Goal: Contribute content: Contribute content

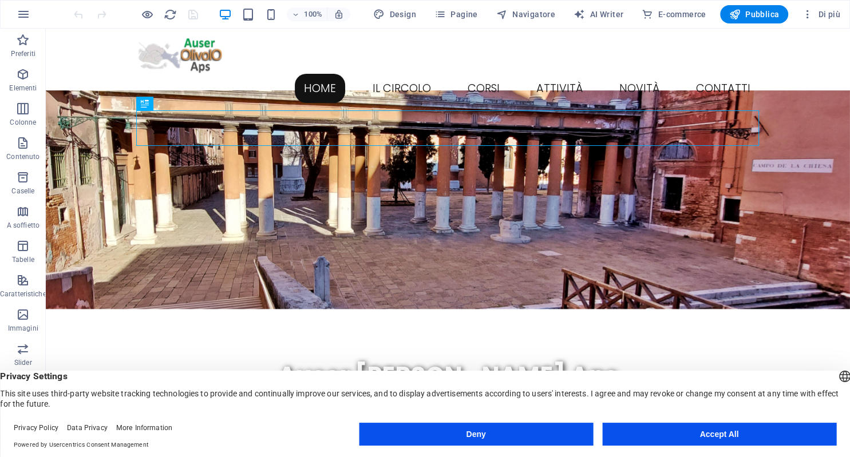
click at [685, 435] on button "Accept All" at bounding box center [719, 434] width 234 height 23
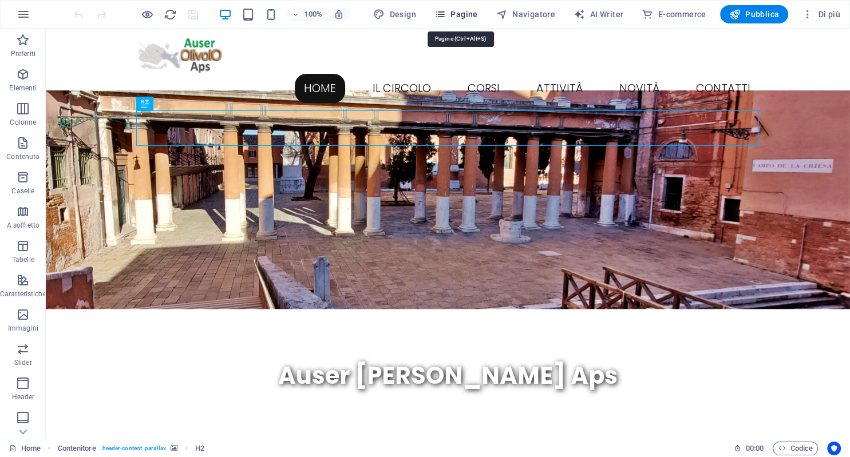
click at [477, 15] on span "Pagine" at bounding box center [455, 14] width 43 height 11
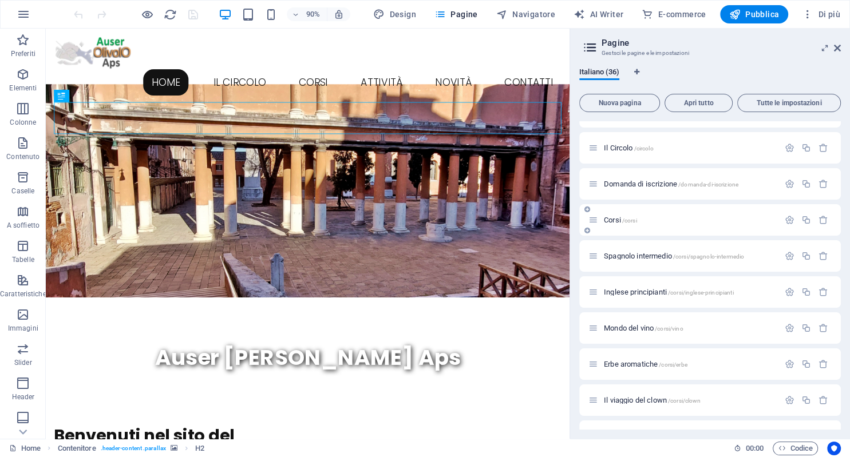
scroll to position [104, 0]
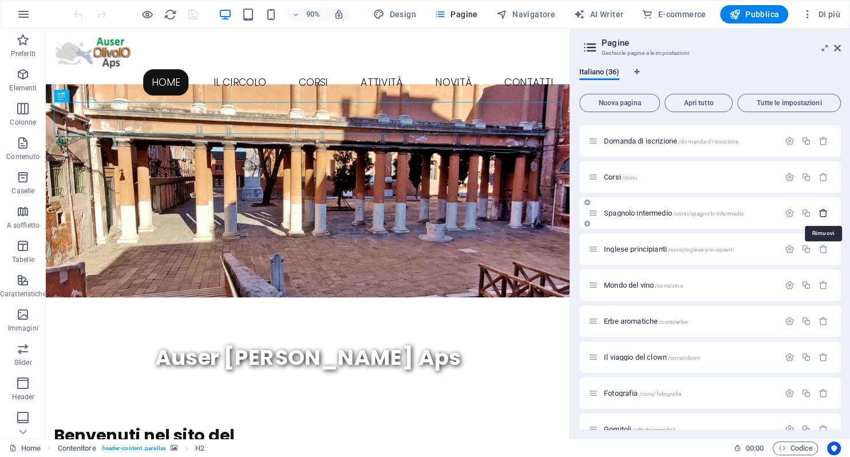
click at [820, 212] on icon "button" at bounding box center [823, 213] width 10 height 10
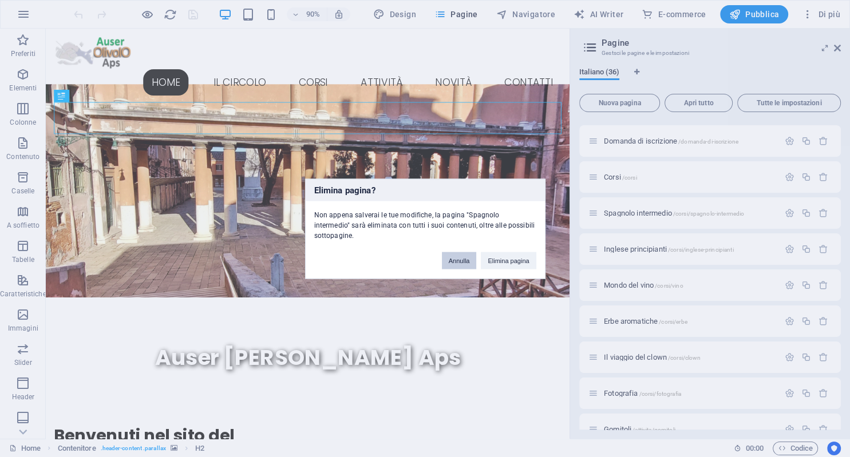
click at [463, 256] on button "Annulla" at bounding box center [459, 260] width 35 height 17
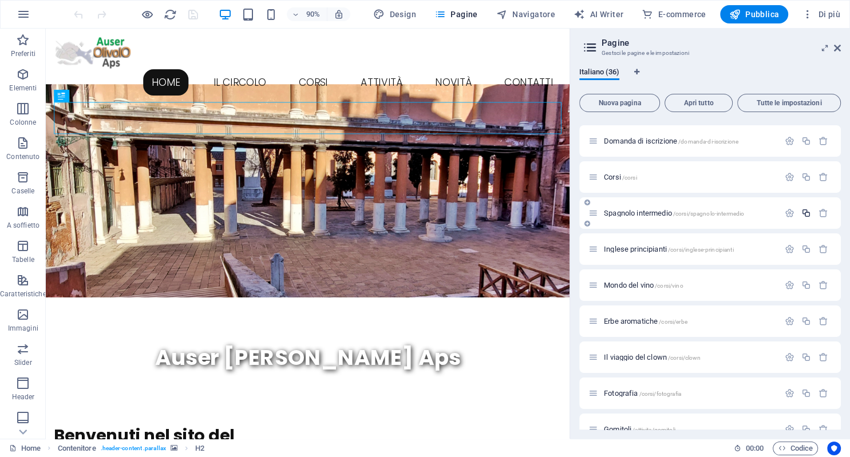
click at [806, 213] on icon "button" at bounding box center [806, 213] width 10 height 10
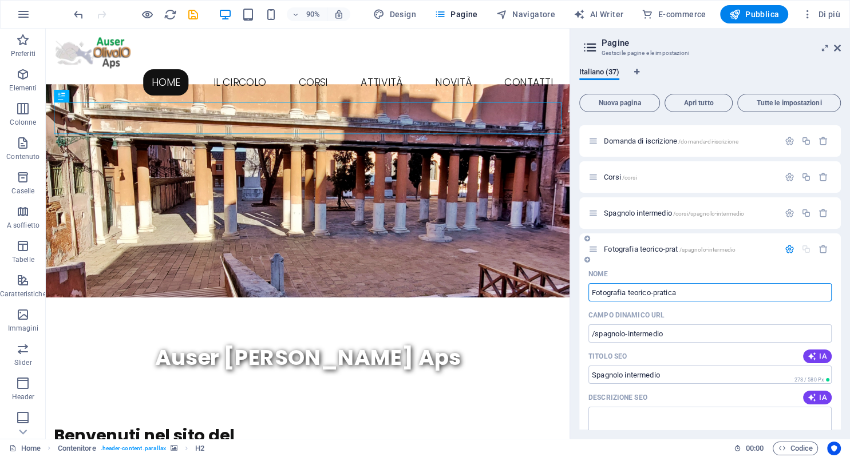
type input "Fotografia teorico-pratica"
drag, startPoint x: 594, startPoint y: 333, endPoint x: 681, endPoint y: 335, distance: 87.6
click at [681, 335] on input "/spagnolo-intermedio" at bounding box center [709, 333] width 243 height 18
type input "/foto-teorico-pratica"
drag, startPoint x: 680, startPoint y: 290, endPoint x: 691, endPoint y: 294, distance: 12.1
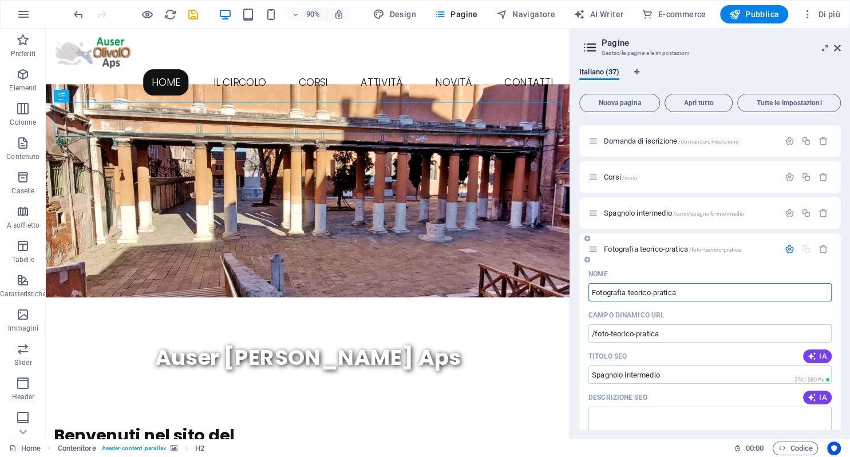
click at [691, 294] on input "Fotografia teorico-pratica" at bounding box center [709, 292] width 243 height 18
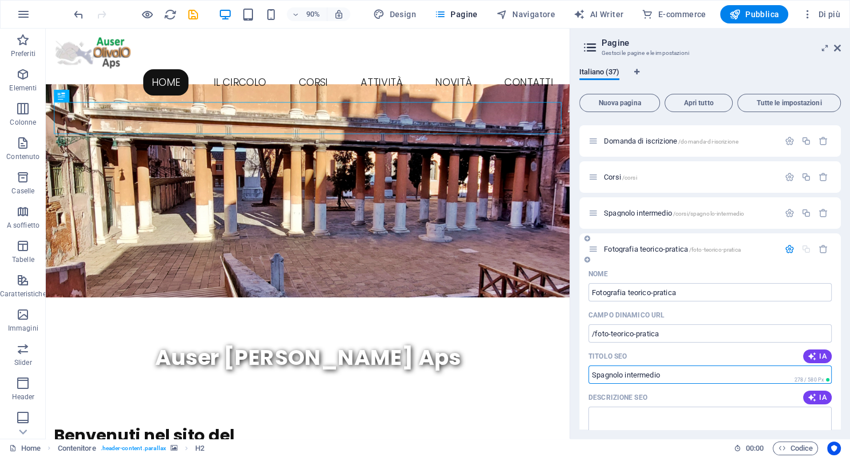
drag, startPoint x: 663, startPoint y: 374, endPoint x: 545, endPoint y: 371, distance: 117.9
click at [588, 371] on input "Spagnolo intermedio" at bounding box center [709, 375] width 243 height 18
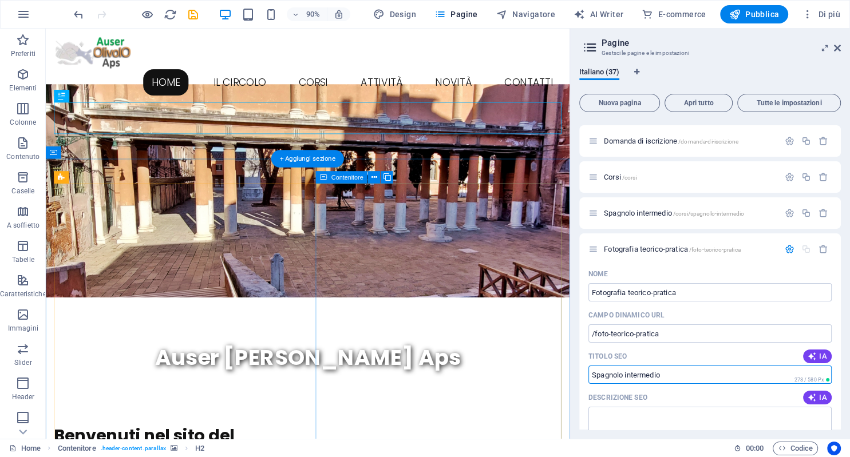
paste input "Fotografia teorico-pratica"
type input "Fotografia teorico-pratica"
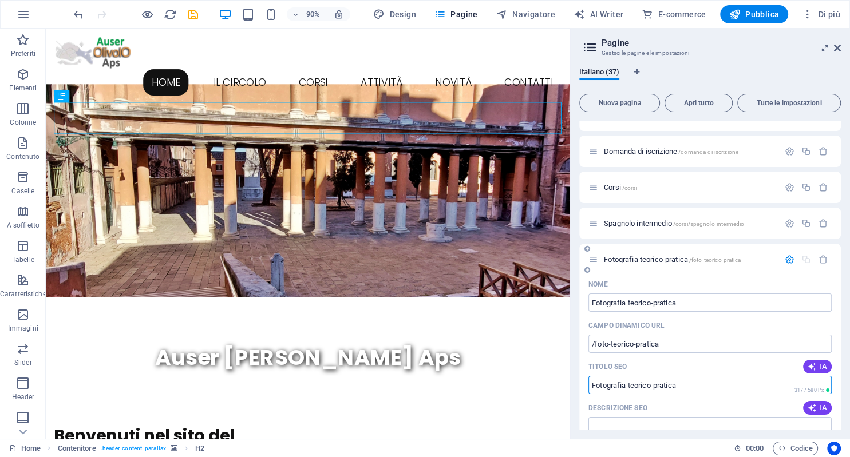
scroll to position [52, 0]
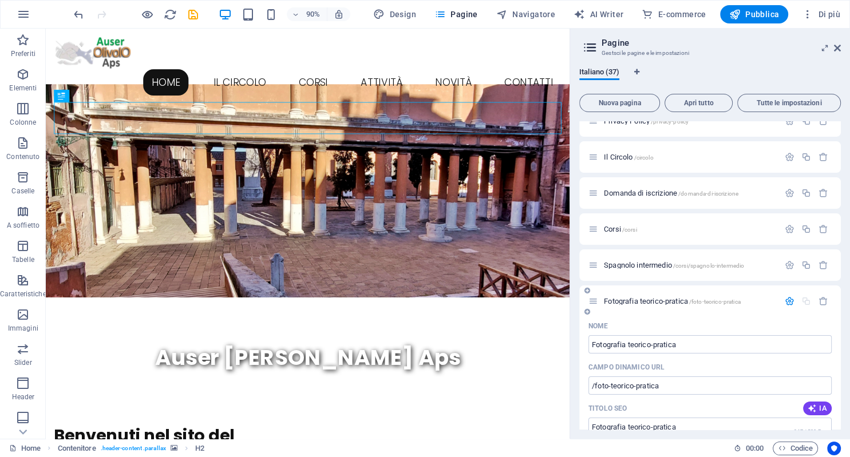
click at [770, 316] on div "Fotografia teorico-pratica /foto-teorico-pratica" at bounding box center [709, 301] width 261 height 31
click at [666, 300] on span "Fotografia teorico-pratica /foto-teorico-pratica" at bounding box center [672, 301] width 137 height 9
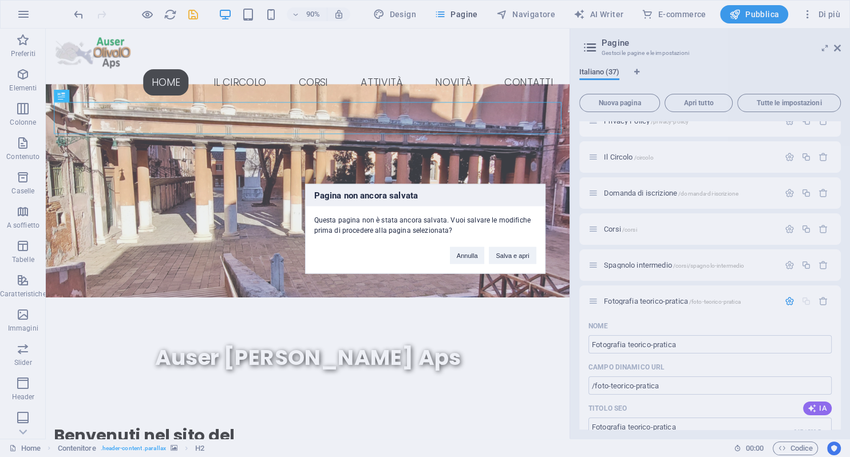
click at [510, 320] on div "Pagina non ancora salvata Questa pagina non è stata ancora salvata. Vuoi salvar…" at bounding box center [425, 228] width 850 height 457
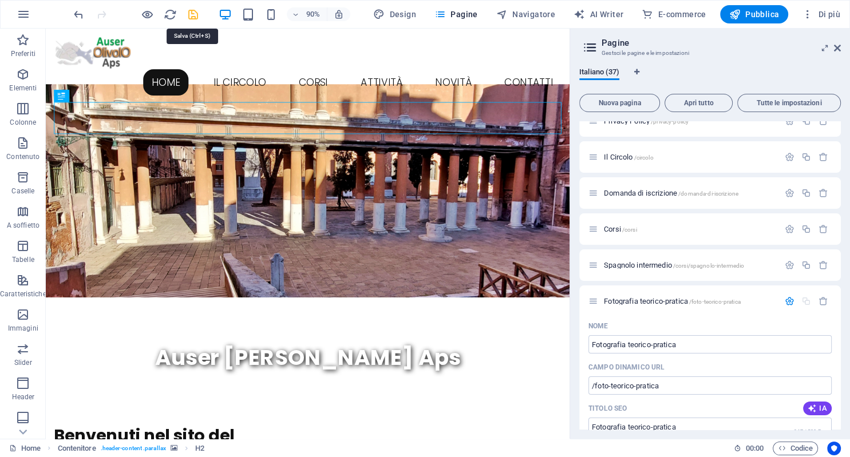
click at [194, 16] on icon "save" at bounding box center [193, 14] width 13 height 13
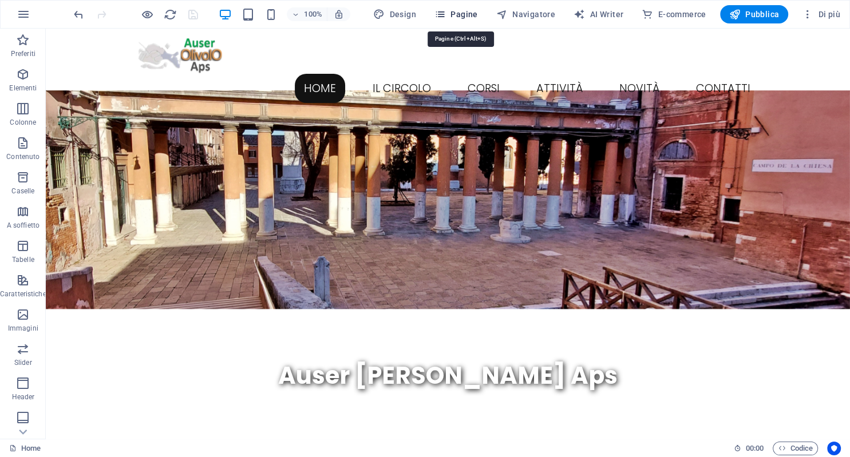
click at [461, 15] on span "Pagine" at bounding box center [455, 14] width 43 height 11
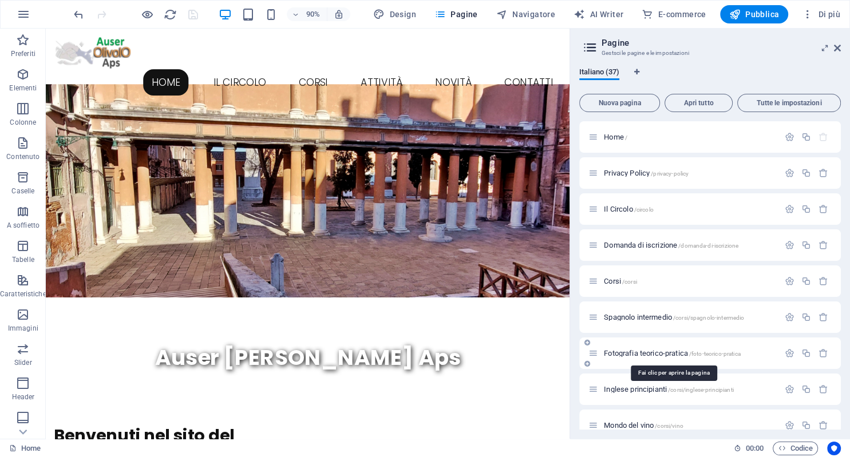
click at [658, 355] on span "Fotografia teorico-pratica /foto-teorico-pratica" at bounding box center [672, 353] width 137 height 9
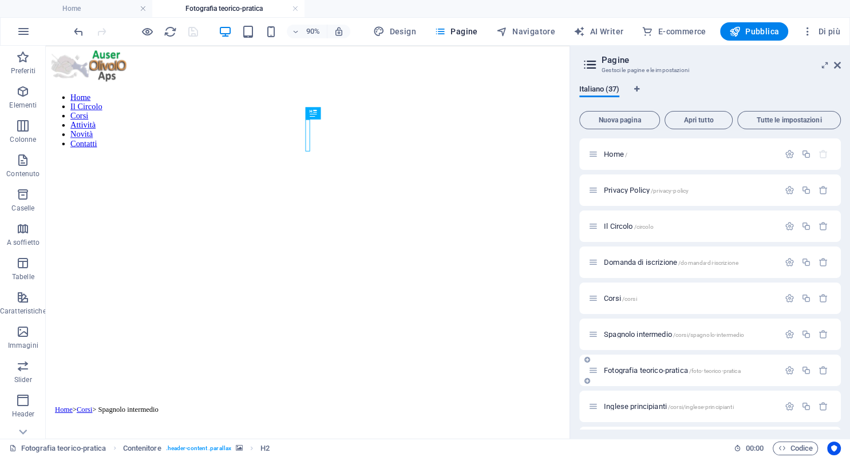
scroll to position [0, 0]
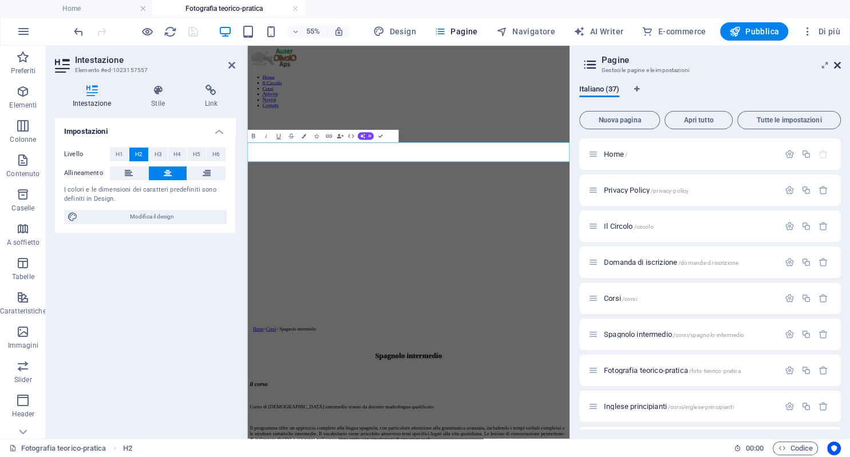
click at [837, 65] on icon at bounding box center [837, 65] width 7 height 9
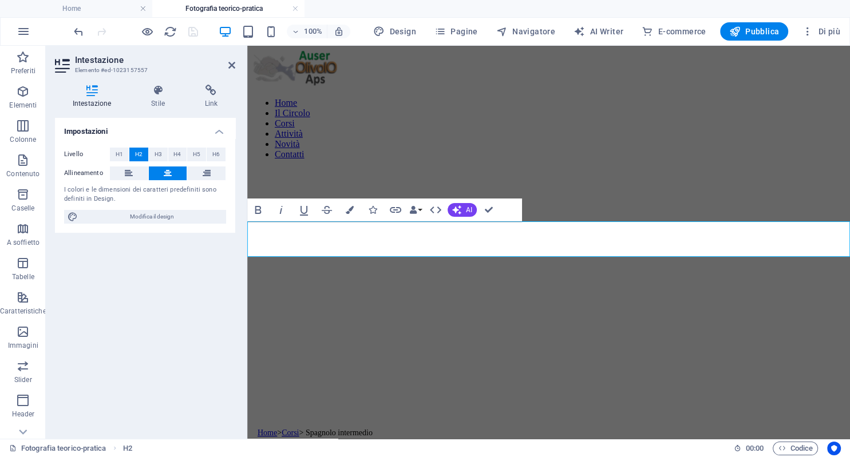
drag, startPoint x: 672, startPoint y: 244, endPoint x: 431, endPoint y: 250, distance: 240.4
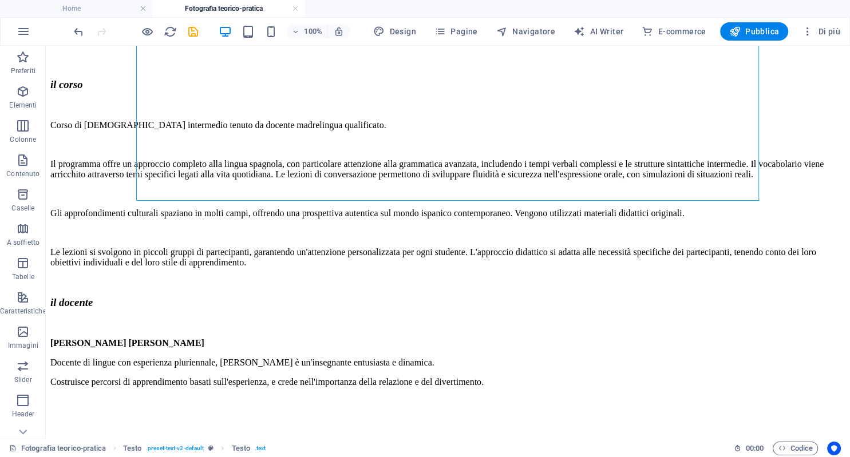
drag, startPoint x: 500, startPoint y: 422, endPoint x: 353, endPoint y: 406, distance: 147.9
click at [353, 406] on div "Home Il Circolo Corsi Attività Novità Contatti Home > Corsi > Spagnolo intermed…" at bounding box center [447, 102] width 795 height 1000
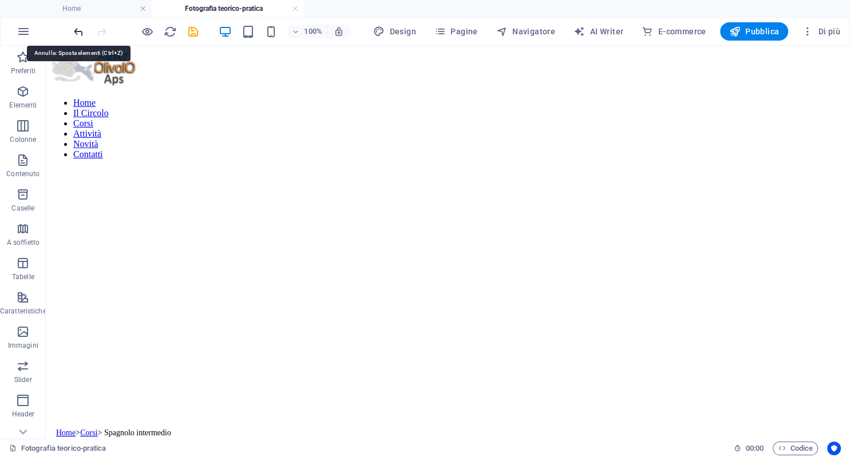
click at [79, 33] on icon "undo" at bounding box center [78, 31] width 13 height 13
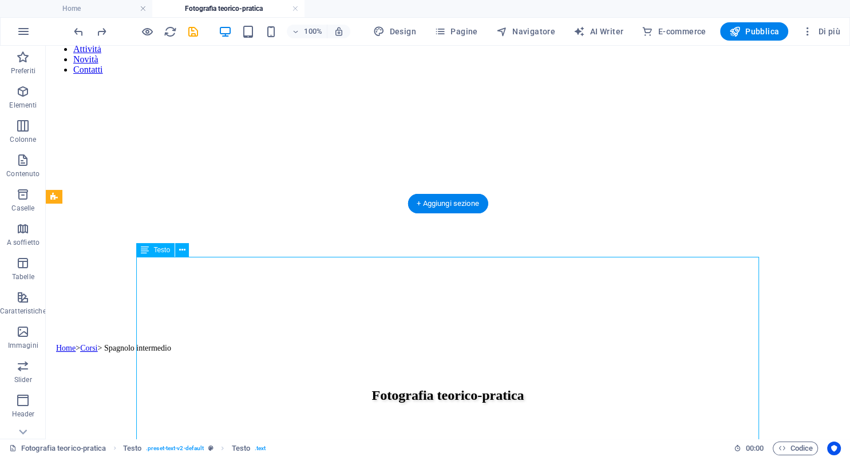
scroll to position [121, 0]
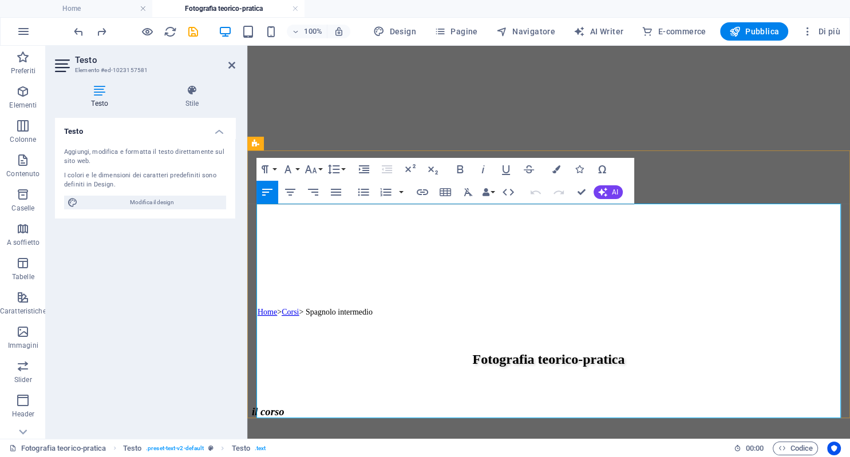
drag, startPoint x: 257, startPoint y: 212, endPoint x: 549, endPoint y: 415, distance: 355.2
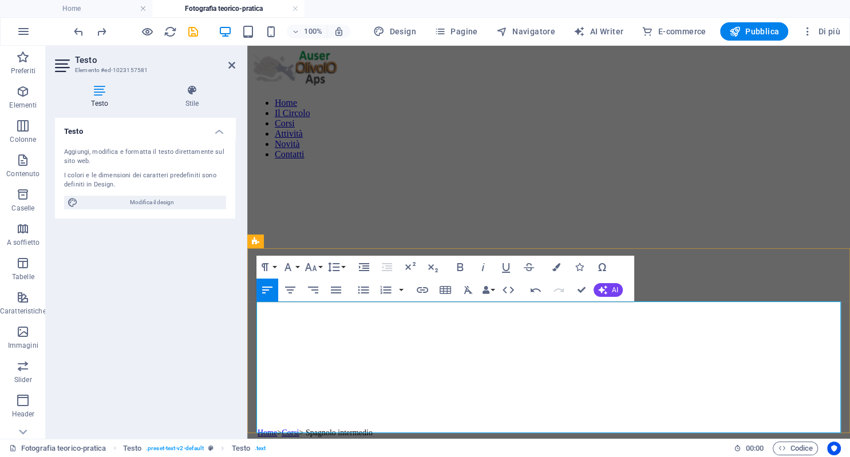
scroll to position [60, 0]
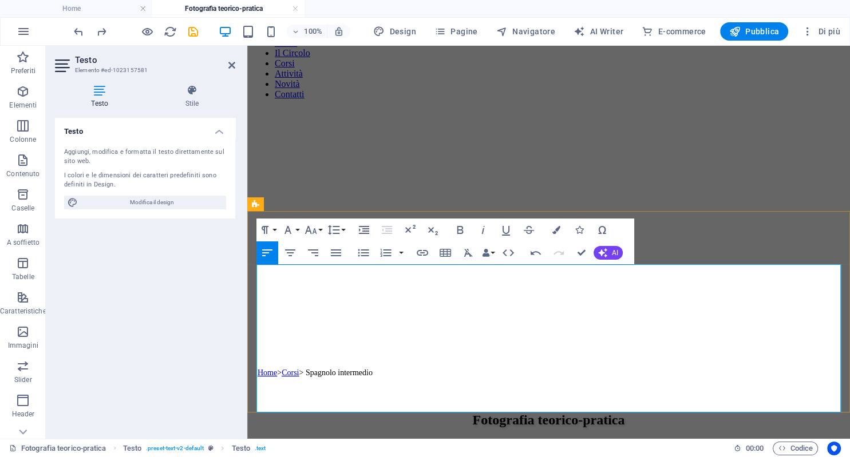
click at [366, 252] on icon "button" at bounding box center [363, 253] width 14 height 14
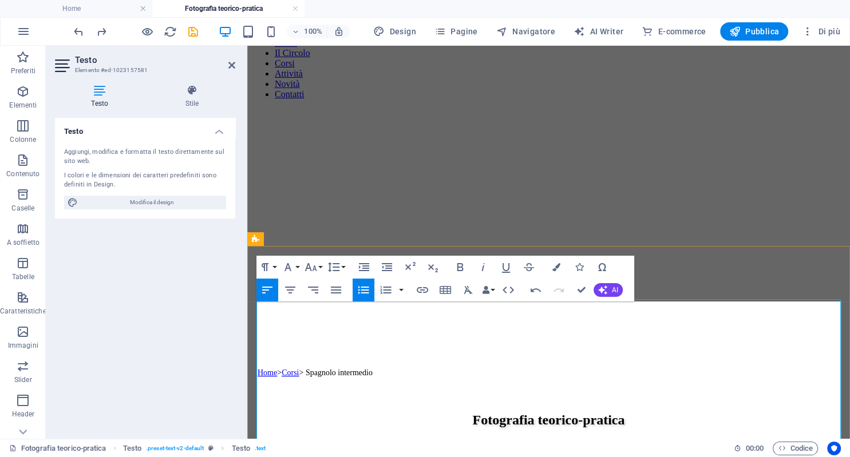
scroll to position [0, 0]
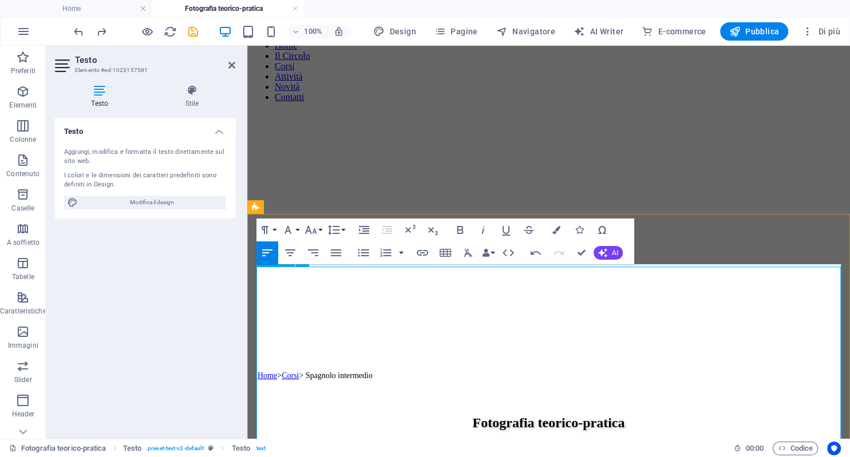
scroll to position [60, 0]
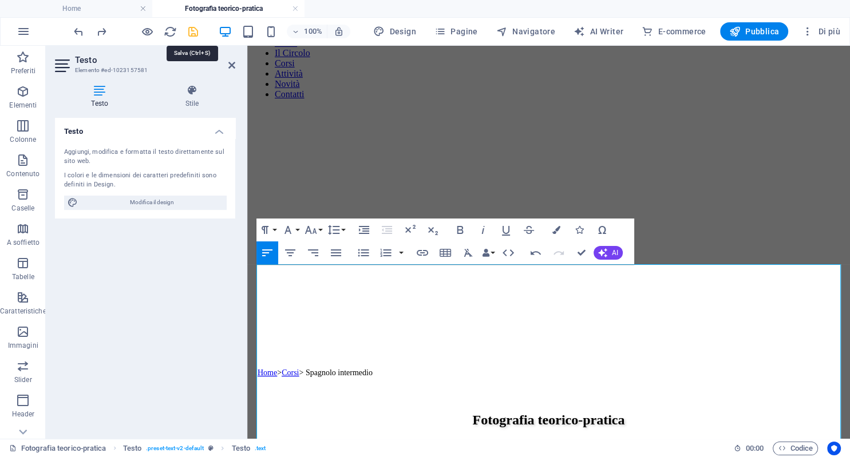
click at [190, 25] on icon "save" at bounding box center [193, 31] width 13 height 13
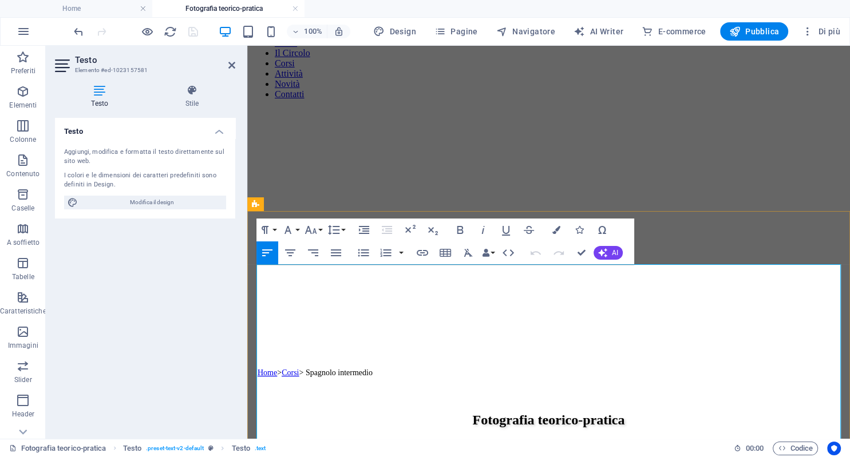
drag, startPoint x: 283, startPoint y: 322, endPoint x: 267, endPoint y: 324, distance: 16.2
drag, startPoint x: 280, startPoint y: 308, endPoint x: 271, endPoint y: 308, distance: 8.6
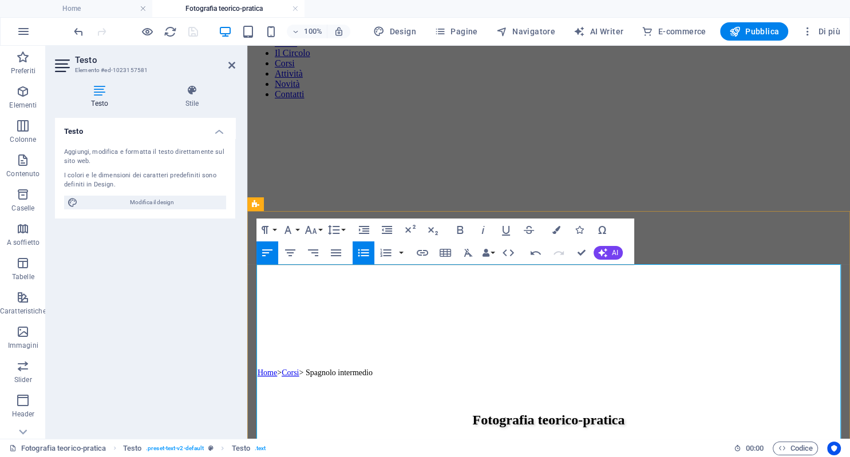
drag, startPoint x: 283, startPoint y: 338, endPoint x: 268, endPoint y: 340, distance: 14.5
click at [235, 62] on icon at bounding box center [231, 65] width 7 height 9
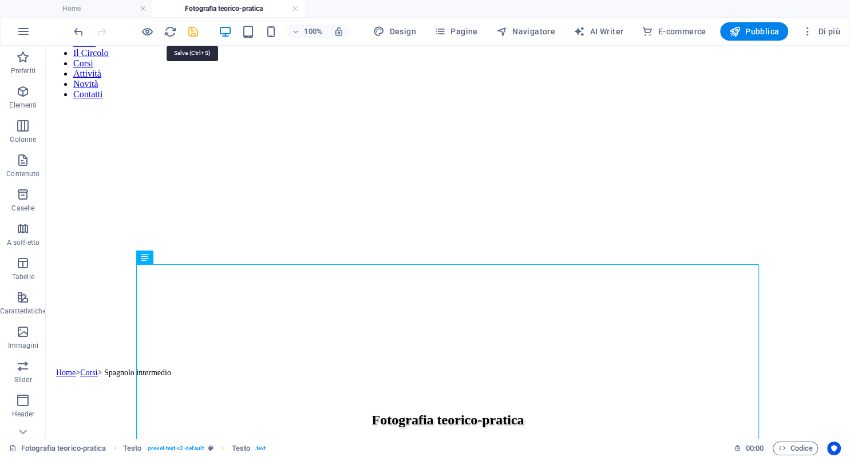
click at [193, 31] on icon "save" at bounding box center [193, 31] width 13 height 13
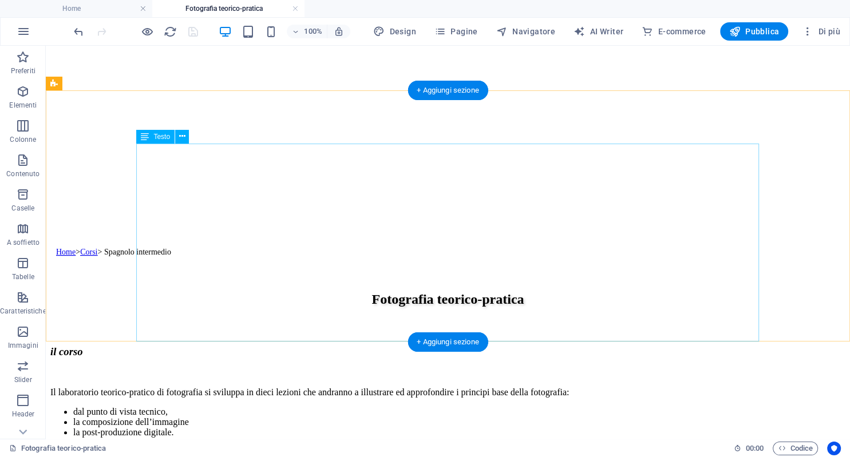
scroll to position [241, 0]
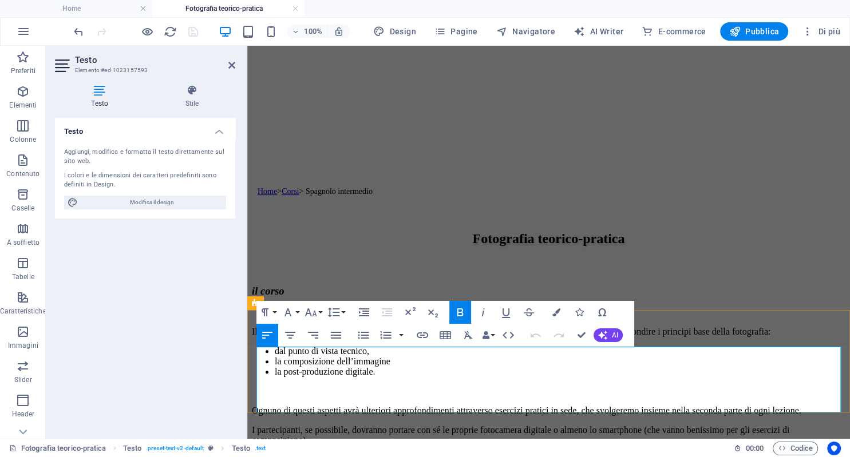
drag, startPoint x: 341, startPoint y: 404, endPoint x: 259, endPoint y: 356, distance: 94.6
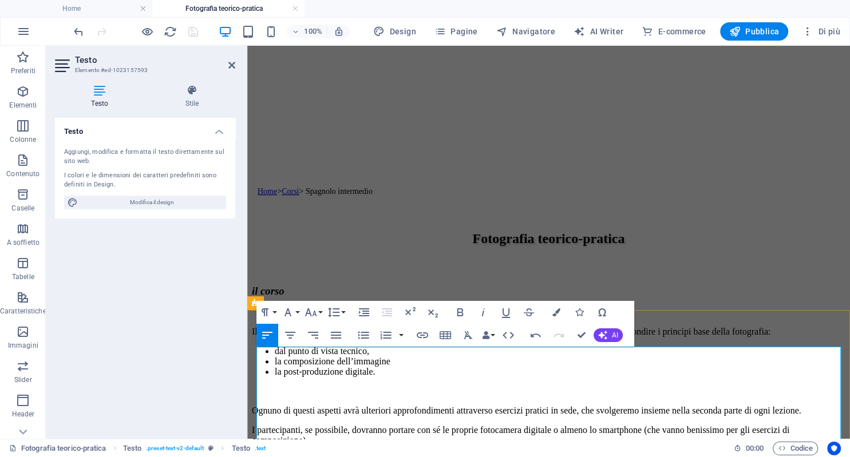
scroll to position [4160, 8]
drag, startPoint x: 335, startPoint y: 355, endPoint x: 256, endPoint y: 355, distance: 79.0
click at [454, 311] on icon "button" at bounding box center [460, 313] width 14 height 14
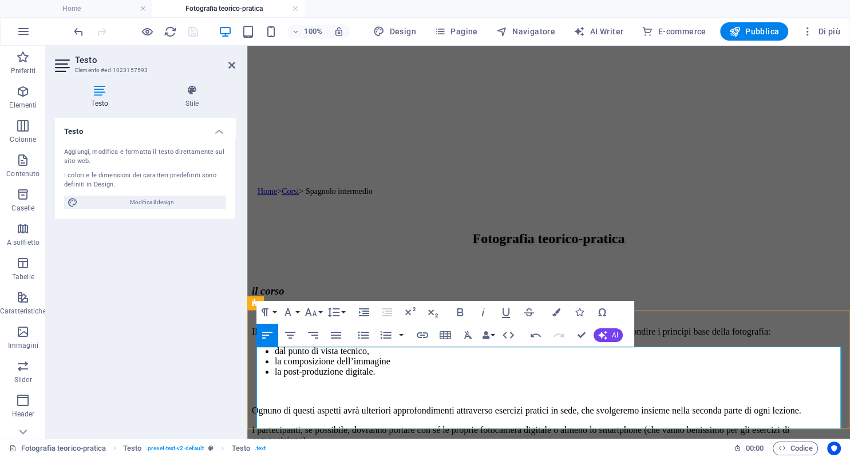
drag, startPoint x: 460, startPoint y: 372, endPoint x: 473, endPoint y: 376, distance: 13.8
drag, startPoint x: 567, startPoint y: 371, endPoint x: 589, endPoint y: 372, distance: 22.4
click at [484, 314] on icon "button" at bounding box center [483, 313] width 14 height 14
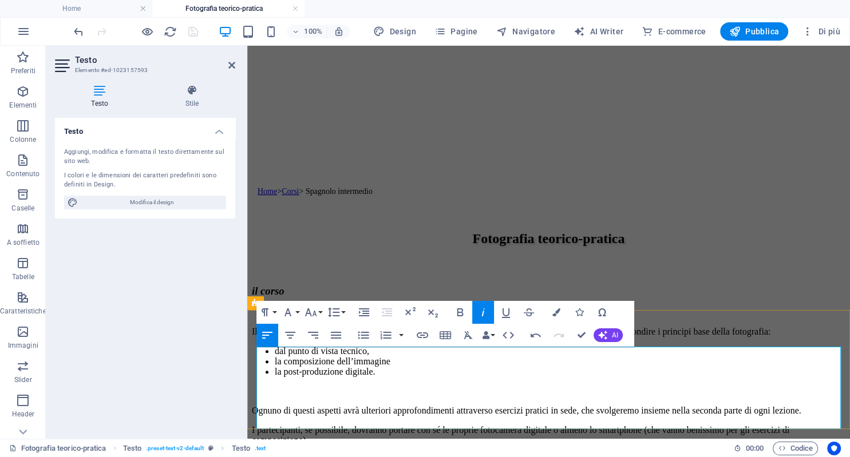
drag, startPoint x: 720, startPoint y: 371, endPoint x: 731, endPoint y: 370, distance: 11.5
drag, startPoint x: 424, startPoint y: 406, endPoint x: 430, endPoint y: 422, distance: 17.7
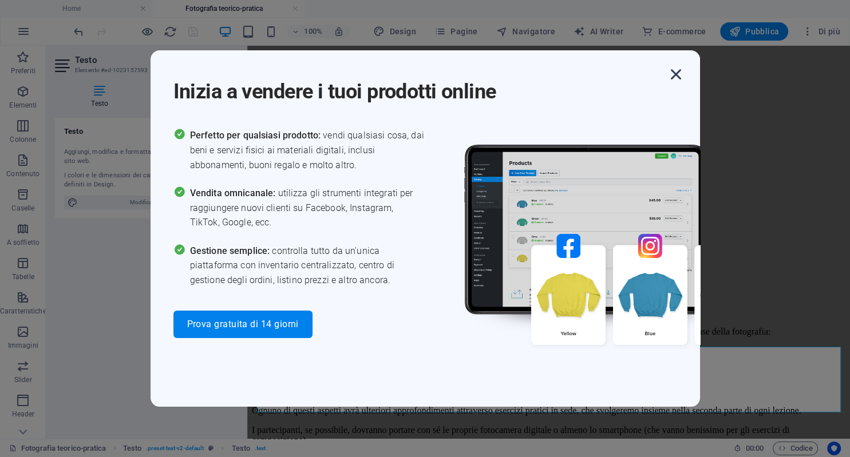
click at [680, 71] on icon "button" at bounding box center [675, 74] width 21 height 21
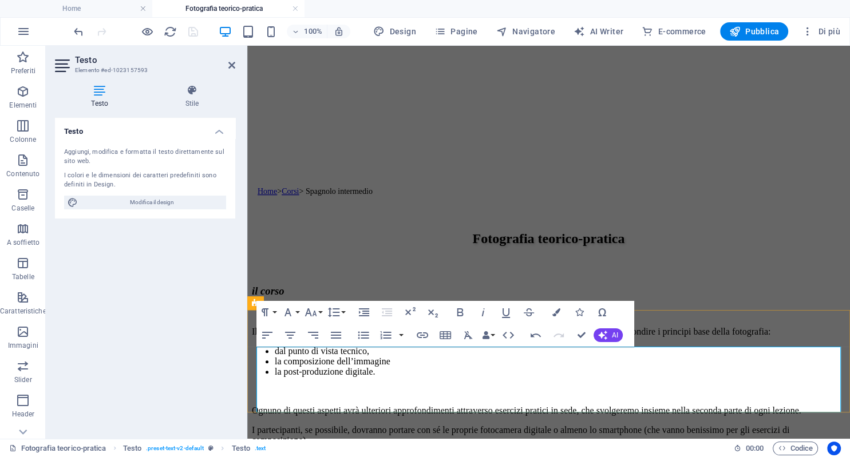
click at [230, 64] on icon at bounding box center [231, 65] width 7 height 9
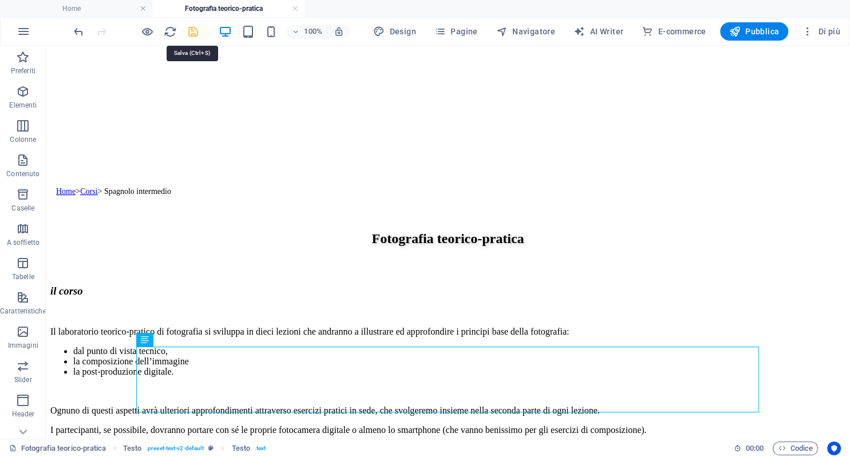
click at [193, 29] on icon "save" at bounding box center [193, 31] width 13 height 13
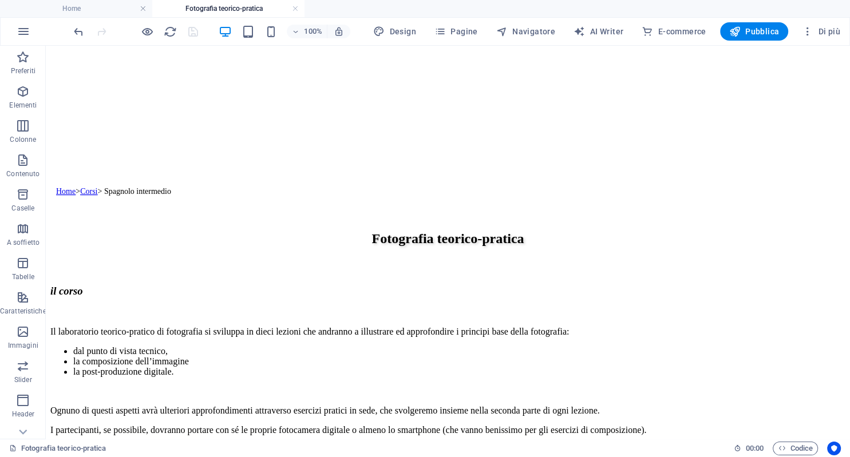
scroll to position [0, 0]
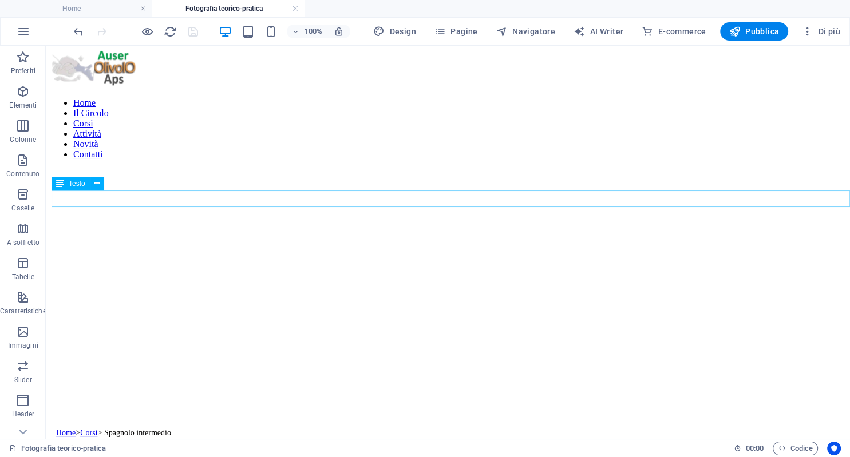
click at [159, 427] on div "Home > Corsi > Spagnolo intermedio" at bounding box center [450, 432] width 789 height 10
click at [175, 427] on div "Home > Corsi > Spagnolo intermedio" at bounding box center [450, 432] width 789 height 10
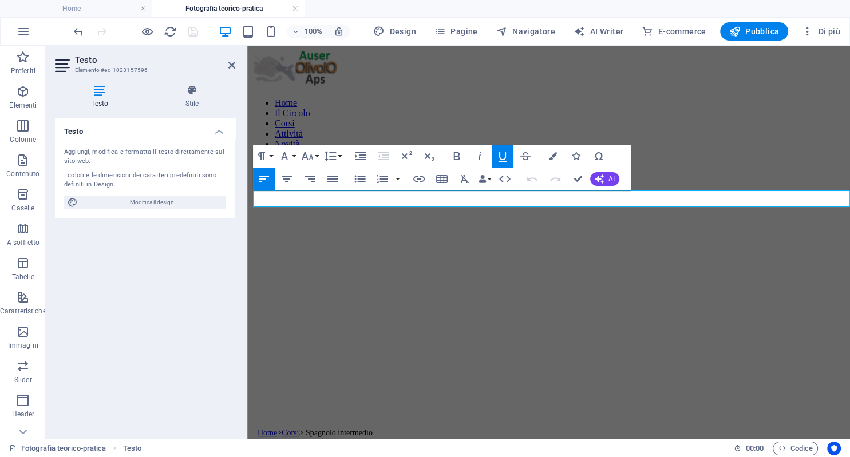
drag, startPoint x: 395, startPoint y: 201, endPoint x: 315, endPoint y: 198, distance: 80.7
click at [315, 429] on span "> Corsi > Spagnolo intermedio" at bounding box center [325, 433] width 96 height 9
click at [234, 66] on icon at bounding box center [231, 65] width 7 height 9
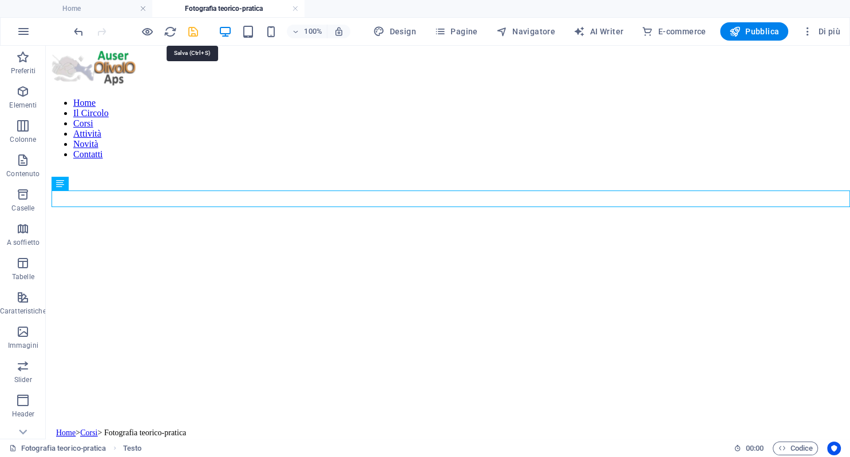
click at [190, 31] on icon "save" at bounding box center [193, 31] width 13 height 13
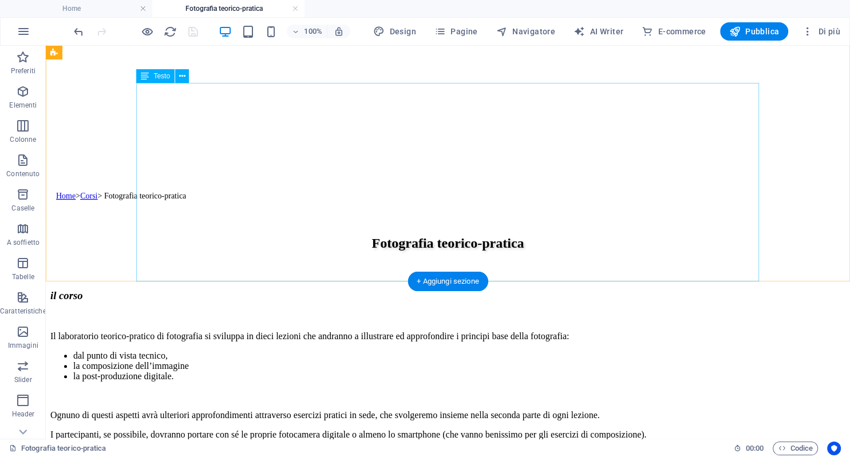
scroll to position [241, 0]
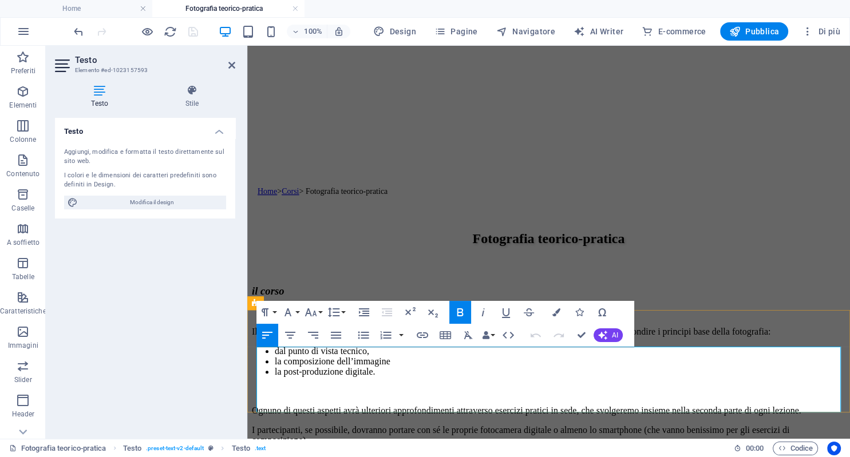
drag, startPoint x: 442, startPoint y: 403, endPoint x: 410, endPoint y: 405, distance: 32.1
click at [235, 65] on aside "Testo Elemento #ed-1023157593 Testo Stile Testo Aggiungi, modifica e formatta i…" at bounding box center [146, 242] width 201 height 393
click at [228, 61] on h2 "Testo" at bounding box center [155, 60] width 160 height 10
click at [229, 66] on icon at bounding box center [231, 65] width 7 height 9
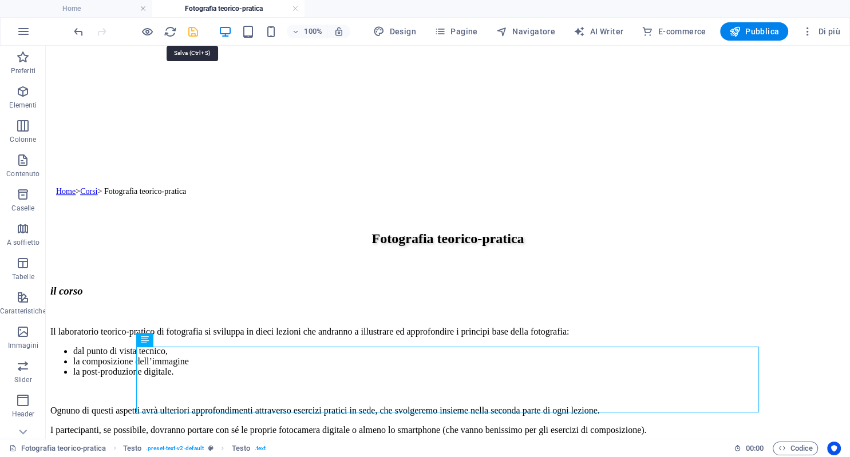
click at [194, 34] on icon "save" at bounding box center [193, 31] width 13 height 13
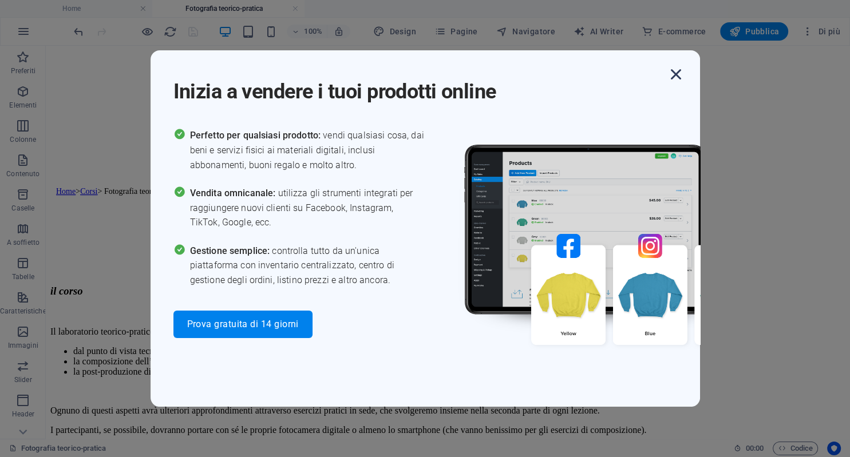
click at [672, 73] on icon "button" at bounding box center [675, 74] width 21 height 21
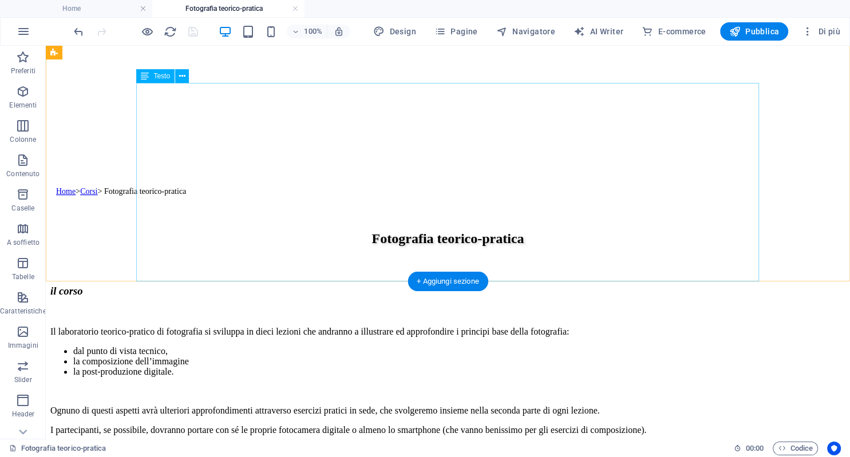
click at [482, 327] on div "Il laboratorio teorico-pratico di fotografia si sviluppa in dieci lezioni che a…" at bounding box center [447, 391] width 795 height 129
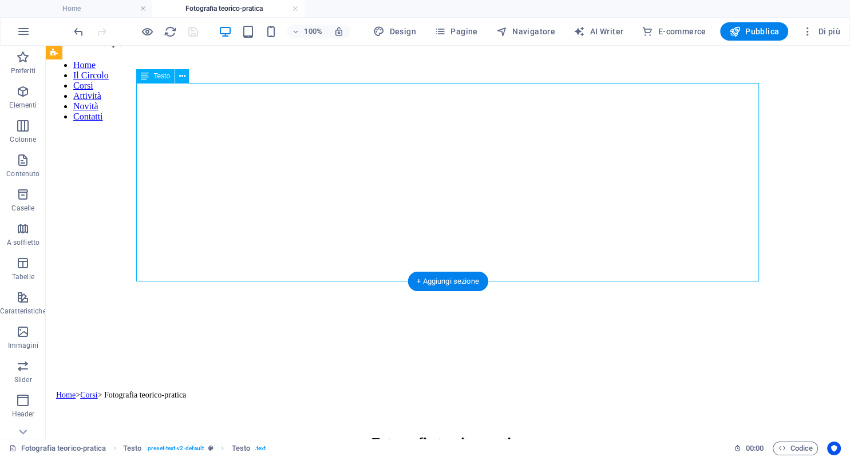
scroll to position [0, 0]
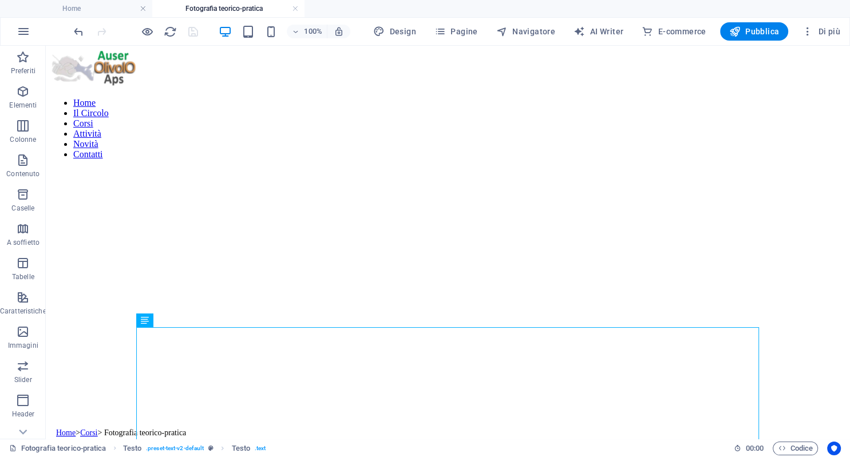
click at [468, 148] on figure at bounding box center [447, 148] width 795 height 0
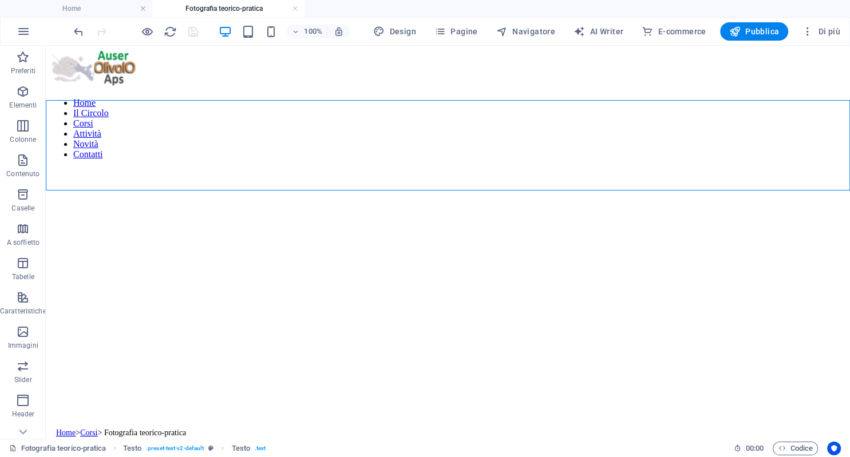
click at [468, 148] on figure at bounding box center [447, 148] width 795 height 0
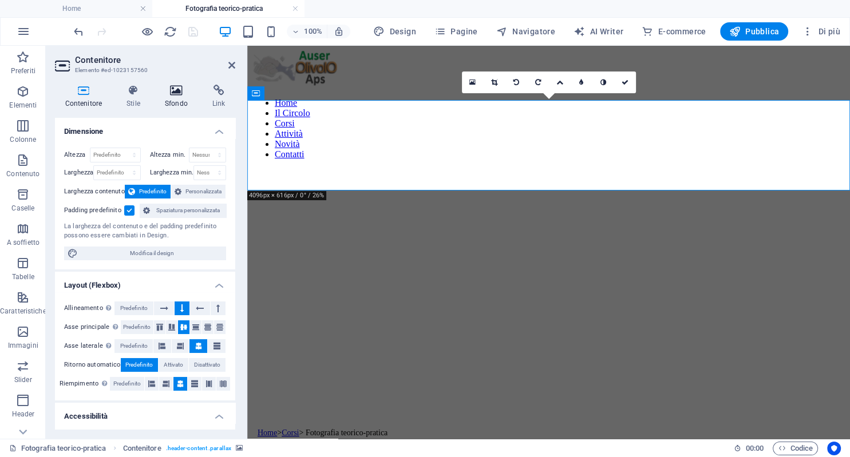
click at [177, 95] on icon at bounding box center [175, 90] width 43 height 11
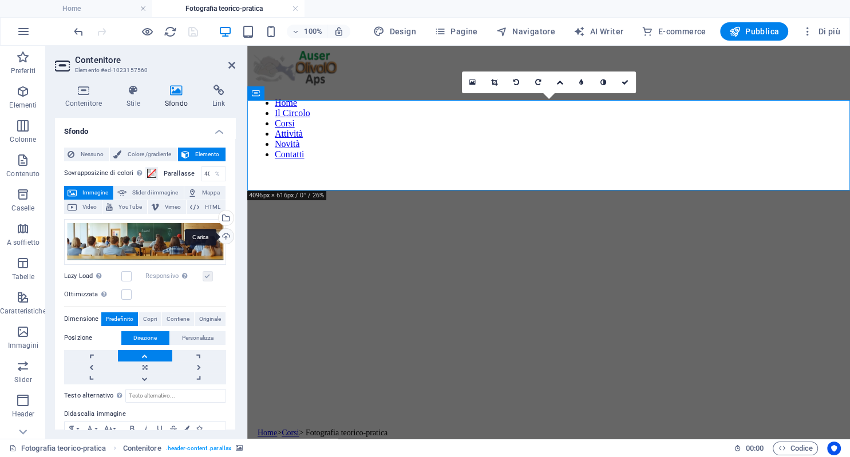
click at [225, 234] on div "Carica" at bounding box center [224, 237] width 17 height 17
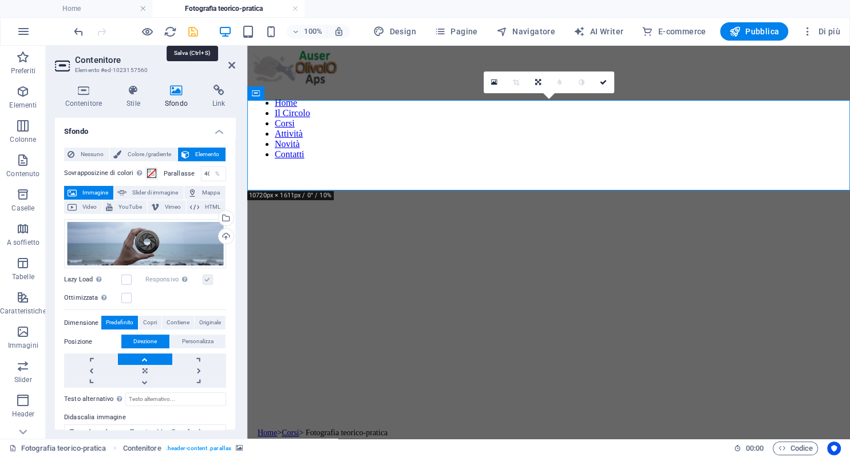
click at [193, 32] on icon "save" at bounding box center [193, 31] width 13 height 13
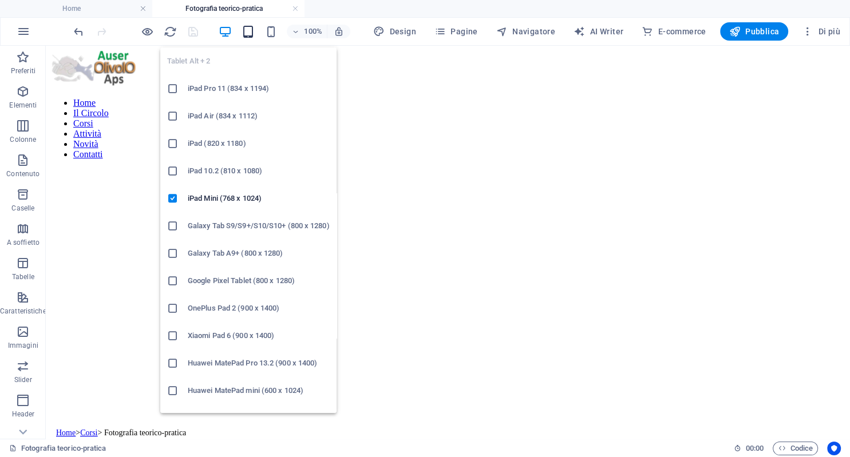
click at [253, 31] on icon "button" at bounding box center [247, 31] width 13 height 13
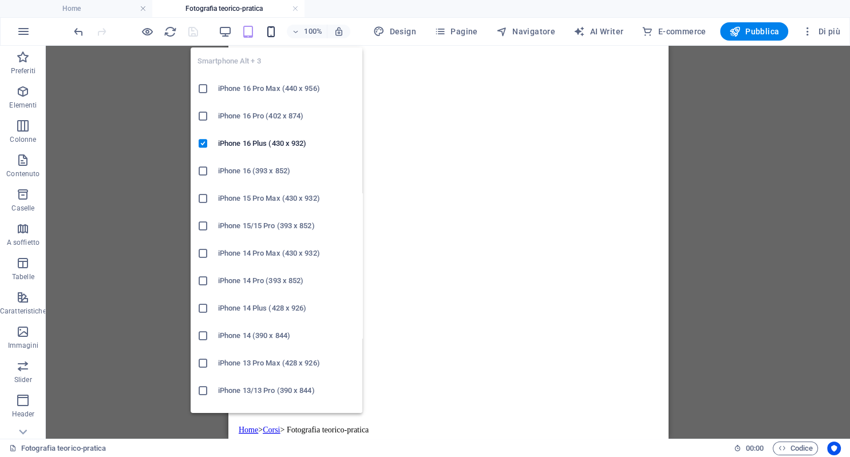
click at [269, 32] on icon "button" at bounding box center [270, 31] width 13 height 13
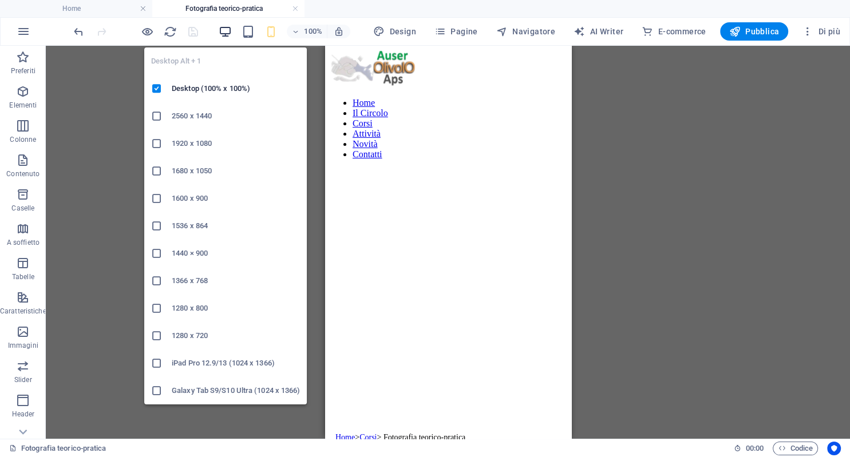
click at [230, 30] on icon "button" at bounding box center [225, 31] width 13 height 13
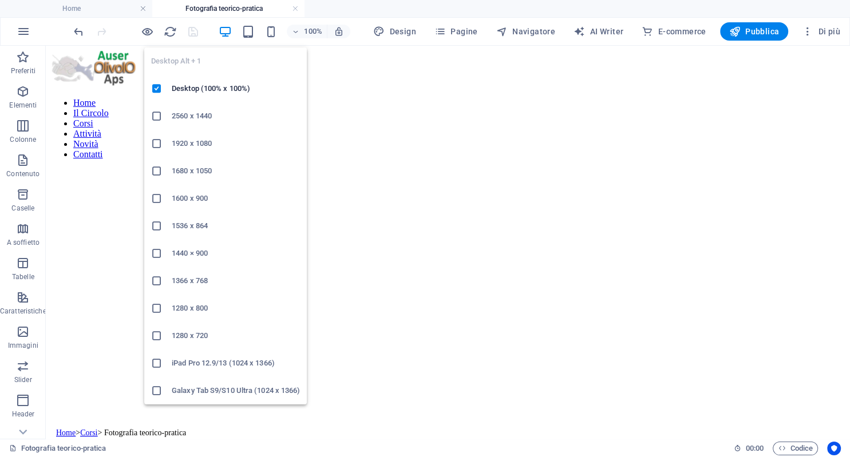
click at [192, 118] on h6 "2560 x 1440" at bounding box center [236, 116] width 128 height 14
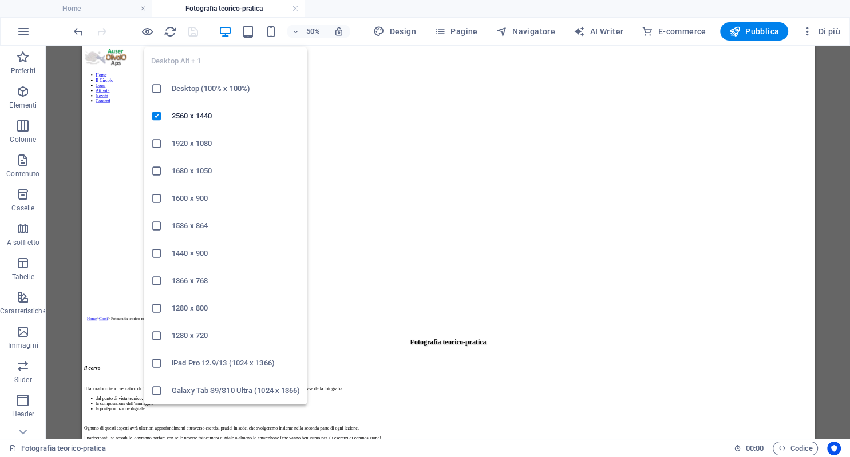
click at [220, 85] on h6 "Desktop (100% x 100%)" at bounding box center [236, 89] width 128 height 14
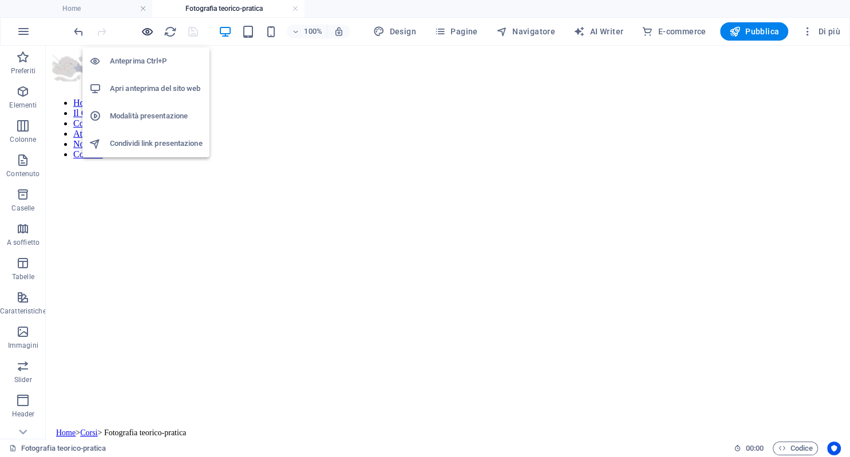
click at [150, 28] on icon "button" at bounding box center [147, 31] width 13 height 13
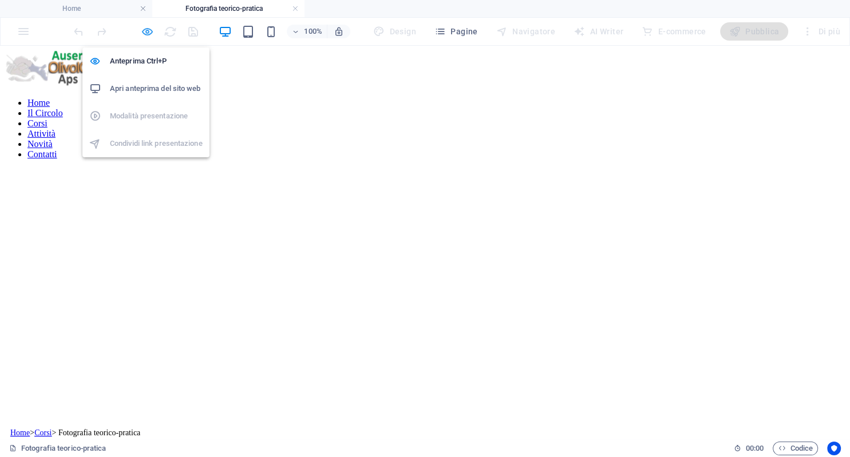
click at [150, 30] on icon "button" at bounding box center [147, 31] width 13 height 13
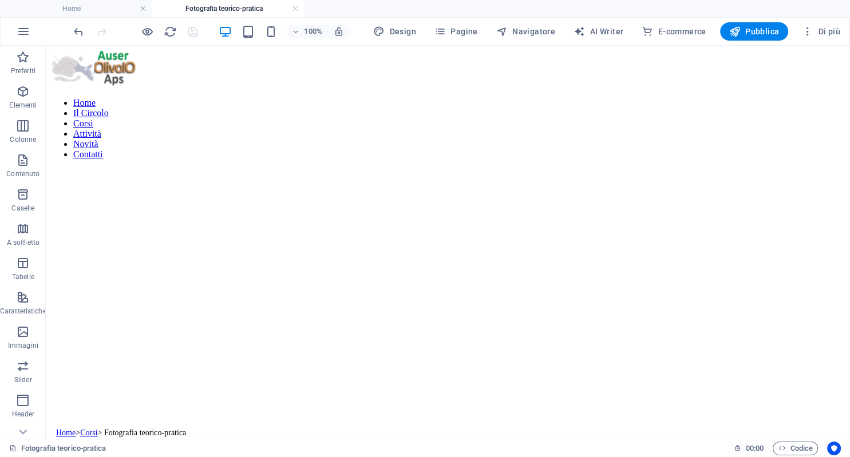
click at [154, 29] on div at bounding box center [136, 31] width 128 height 18
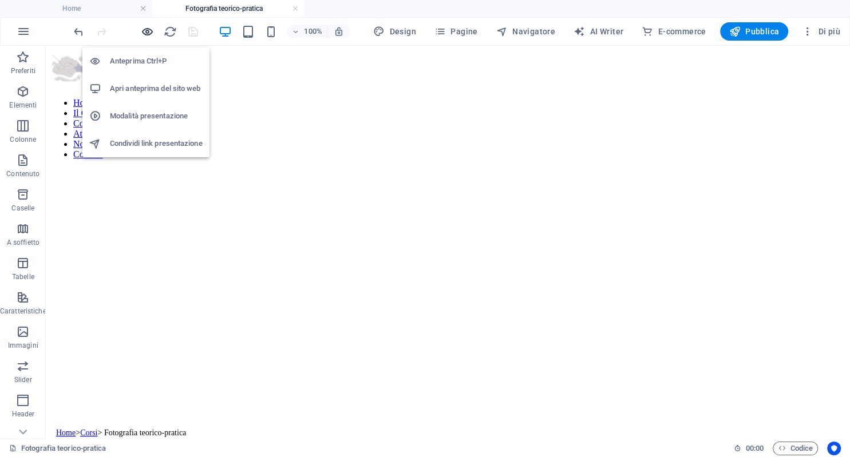
click at [150, 29] on icon "button" at bounding box center [147, 31] width 13 height 13
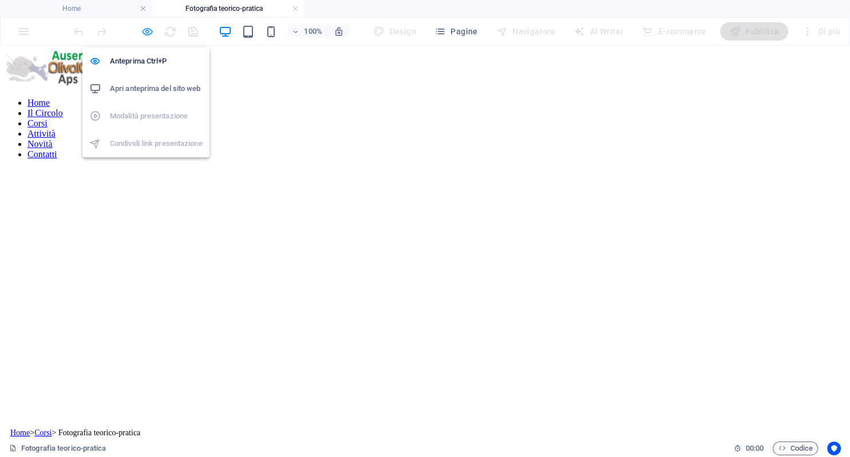
click at [148, 29] on icon "button" at bounding box center [147, 31] width 13 height 13
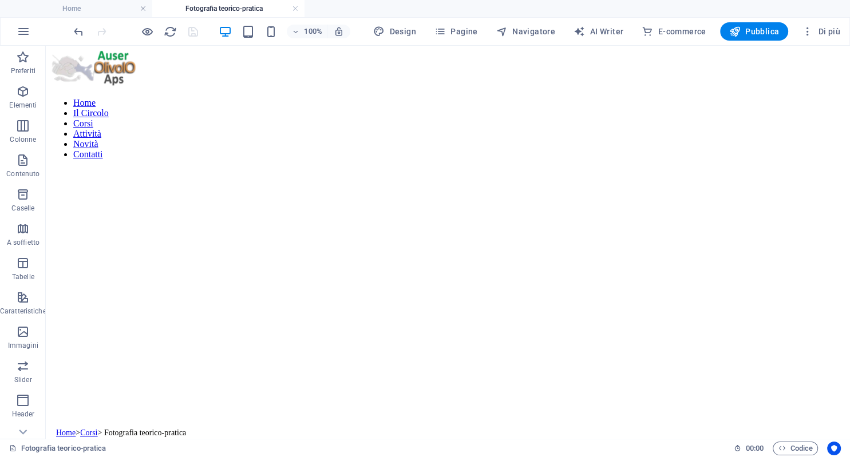
click at [439, 147] on figure at bounding box center [447, 147] width 795 height 0
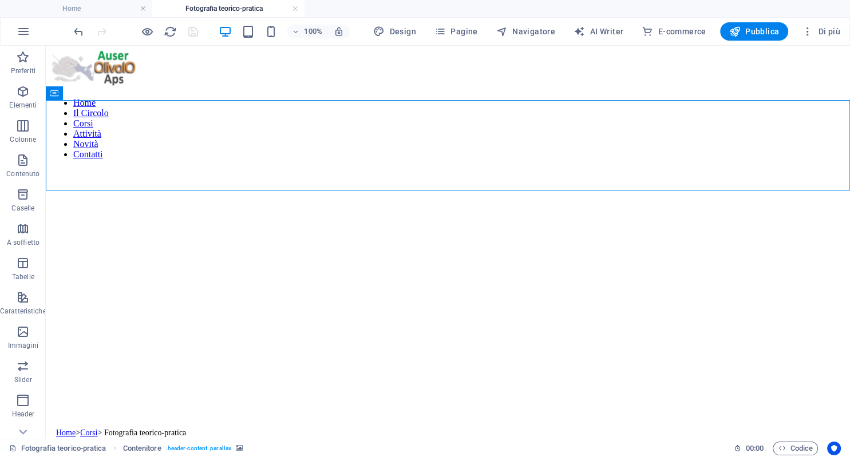
click at [439, 147] on figure at bounding box center [447, 147] width 795 height 0
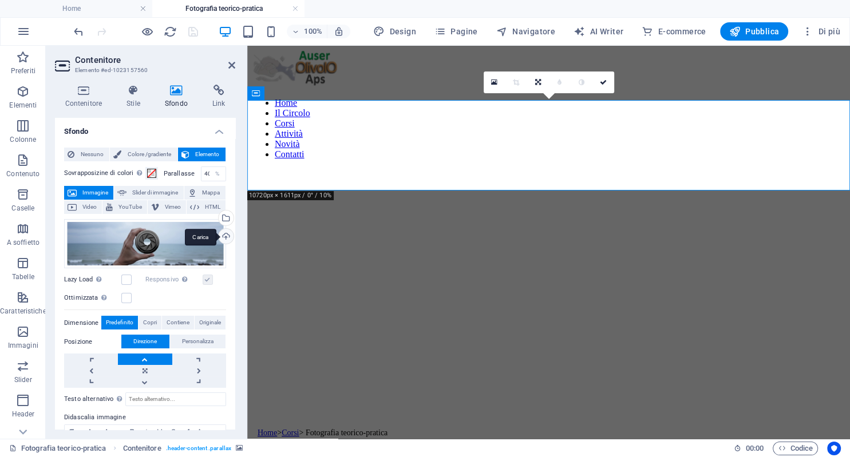
click at [225, 234] on div "Carica" at bounding box center [224, 237] width 17 height 17
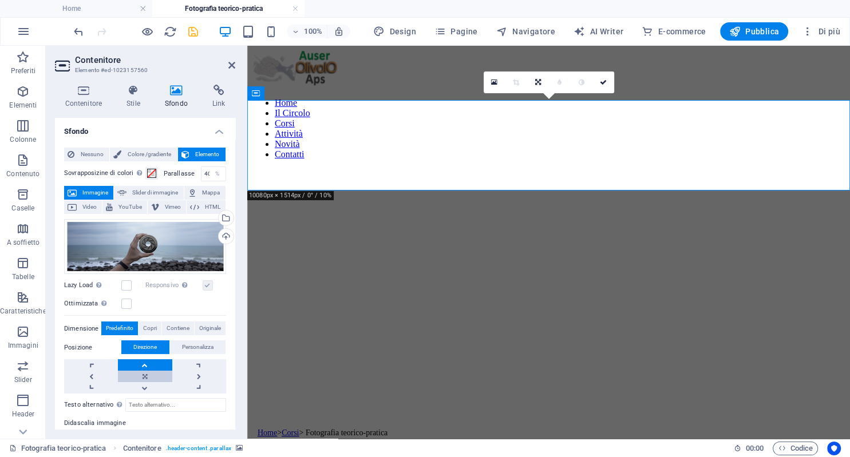
click at [144, 375] on link at bounding box center [145, 376] width 54 height 11
click at [189, 29] on icon "save" at bounding box center [193, 31] width 13 height 13
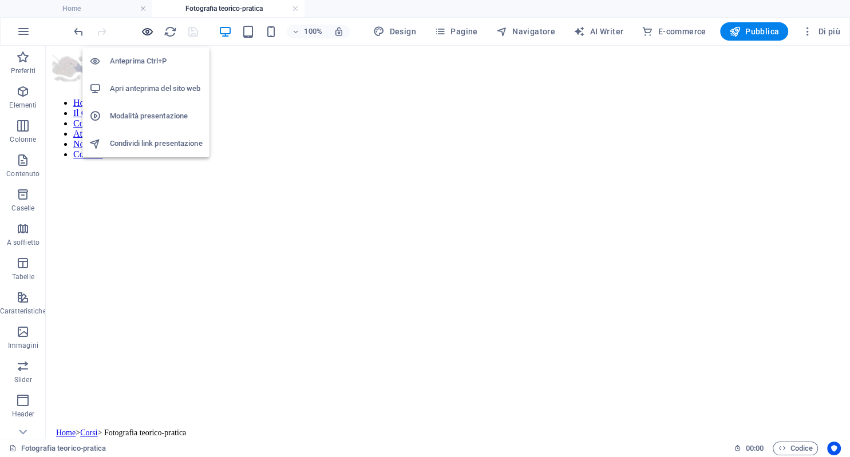
click at [145, 29] on icon "button" at bounding box center [147, 31] width 13 height 13
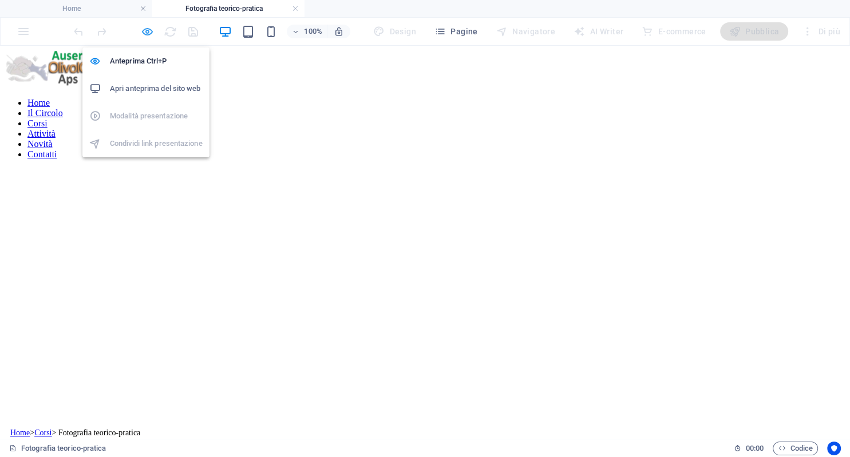
click at [145, 29] on icon "button" at bounding box center [147, 31] width 13 height 13
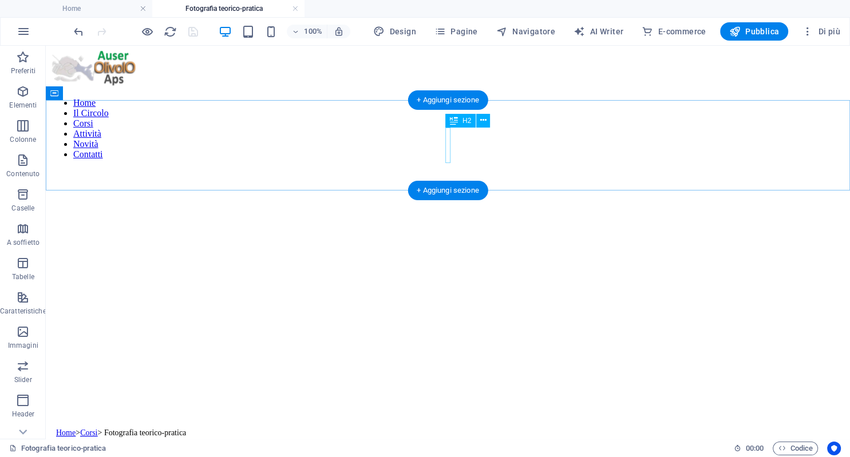
click at [446, 392] on div at bounding box center [447, 399] width 795 height 15
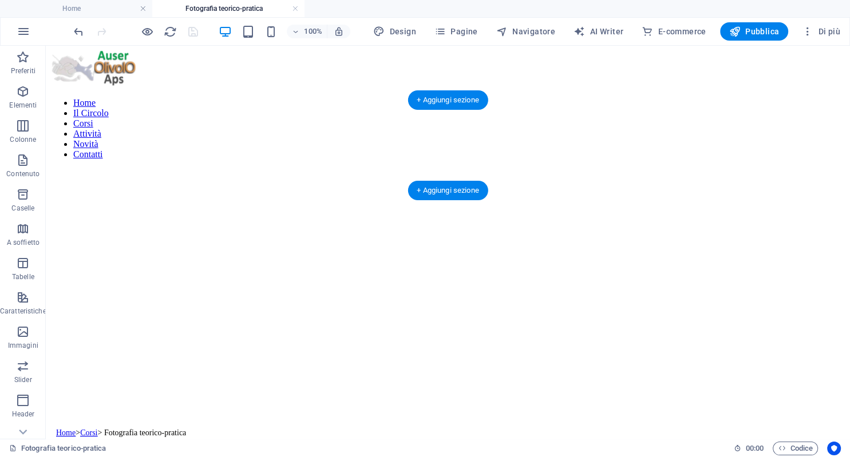
click at [470, 147] on figure at bounding box center [447, 147] width 795 height 0
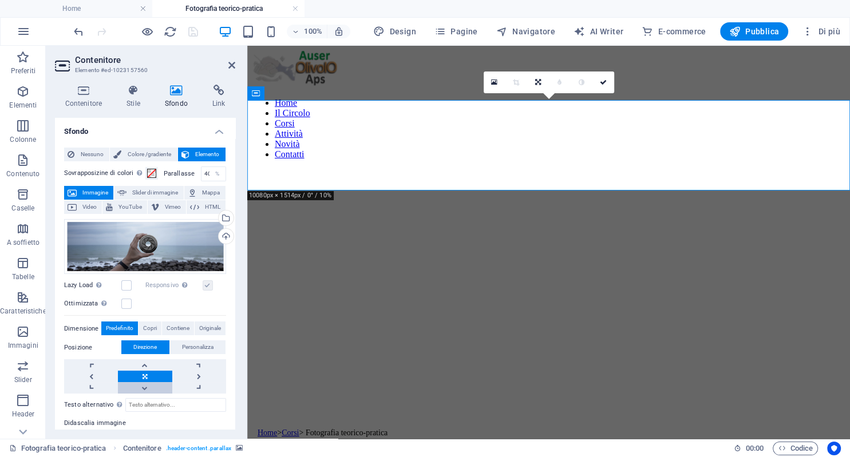
click at [145, 389] on link at bounding box center [145, 387] width 54 height 11
click at [94, 376] on link at bounding box center [91, 376] width 54 height 11
click at [203, 377] on link at bounding box center [199, 376] width 54 height 11
click at [144, 388] on link at bounding box center [145, 387] width 54 height 11
click at [146, 365] on link at bounding box center [145, 364] width 54 height 11
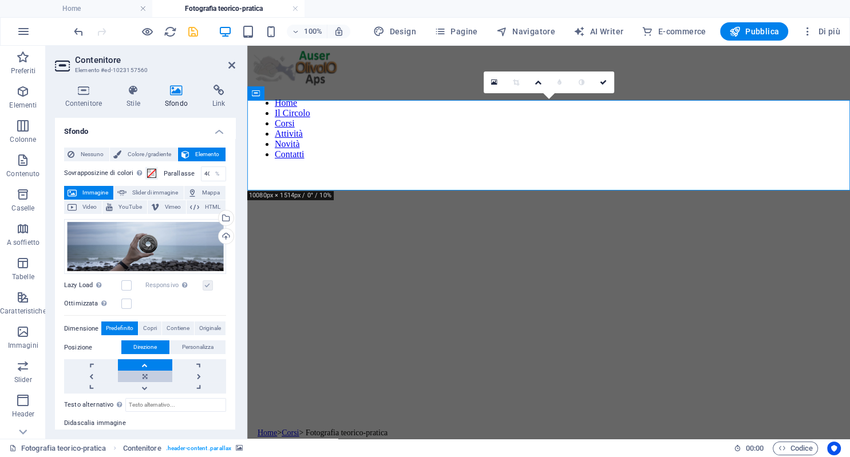
click at [142, 376] on link at bounding box center [145, 376] width 54 height 11
click at [189, 30] on icon "save" at bounding box center [193, 31] width 13 height 13
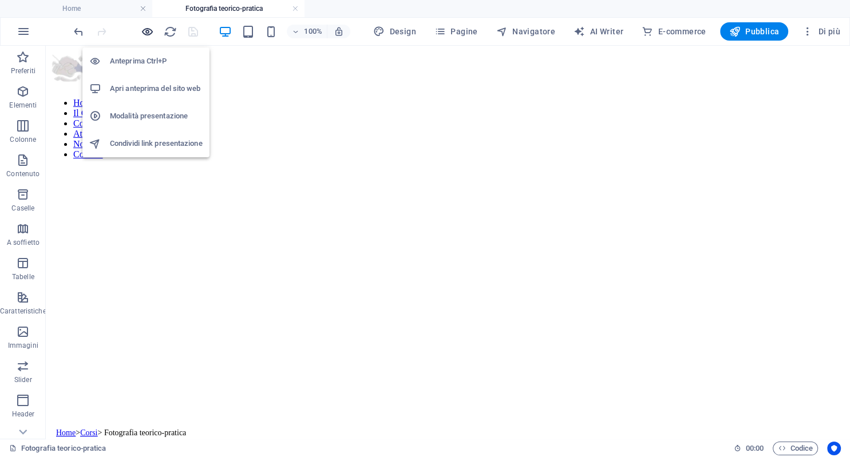
click at [147, 30] on icon "button" at bounding box center [147, 31] width 13 height 13
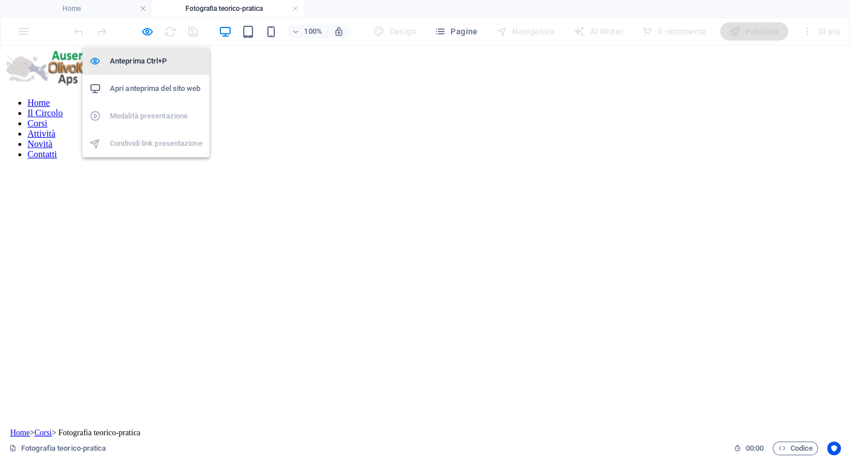
click at [153, 57] on h6 "Anteprima Ctrl+P" at bounding box center [156, 61] width 93 height 14
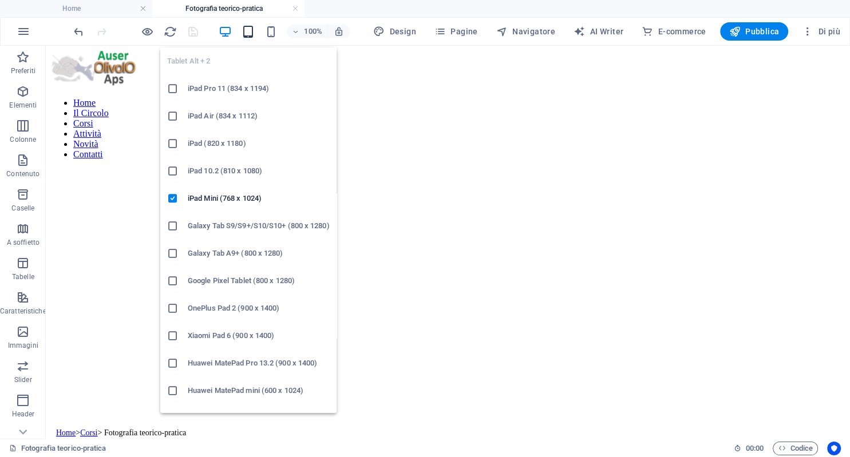
click at [251, 28] on icon "button" at bounding box center [247, 31] width 13 height 13
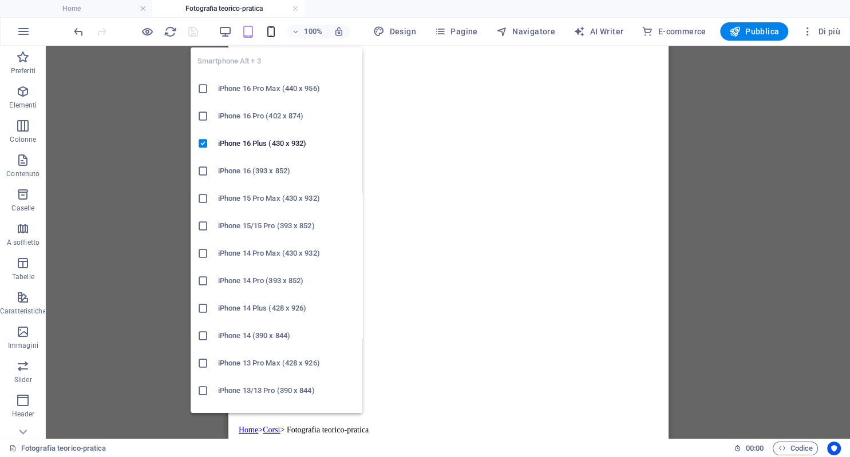
click at [273, 28] on icon "button" at bounding box center [270, 31] width 13 height 13
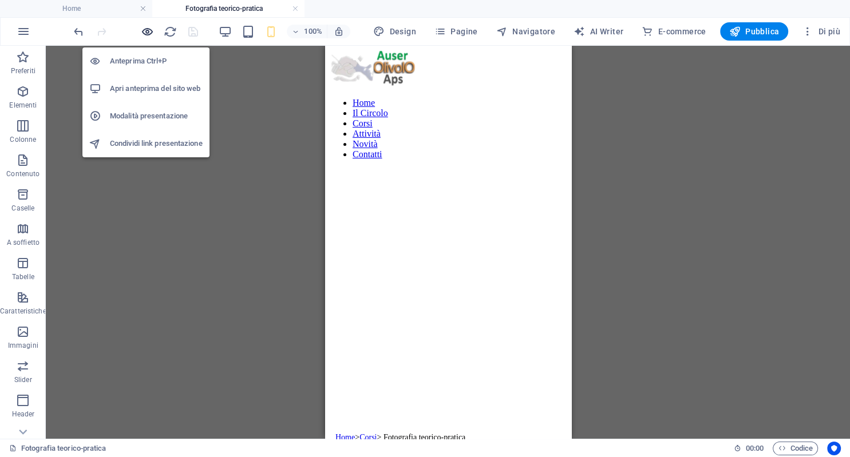
click at [150, 32] on icon "button" at bounding box center [147, 31] width 13 height 13
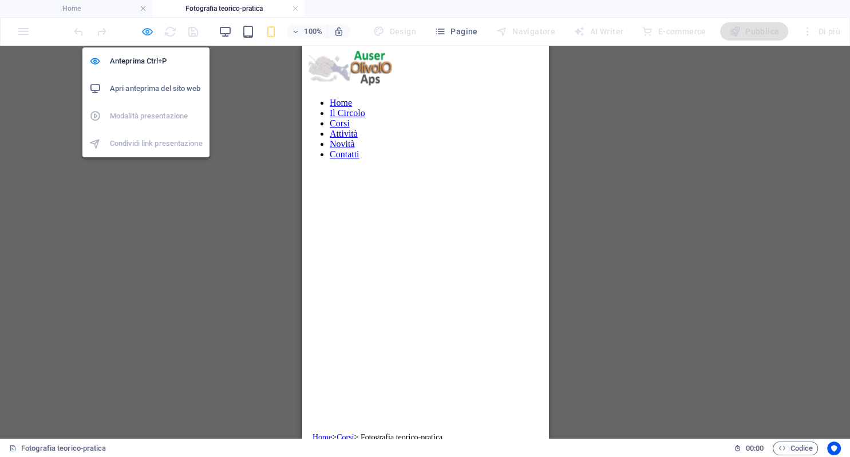
click at [145, 34] on icon "button" at bounding box center [147, 31] width 13 height 13
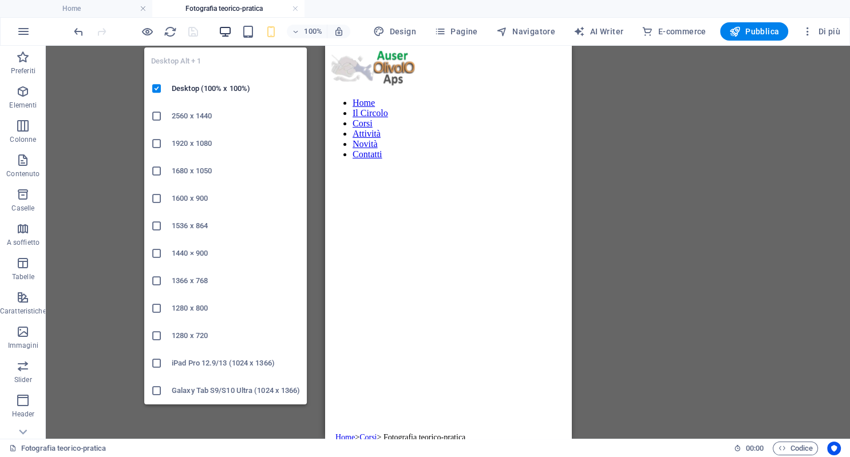
click at [223, 31] on icon "button" at bounding box center [225, 31] width 13 height 13
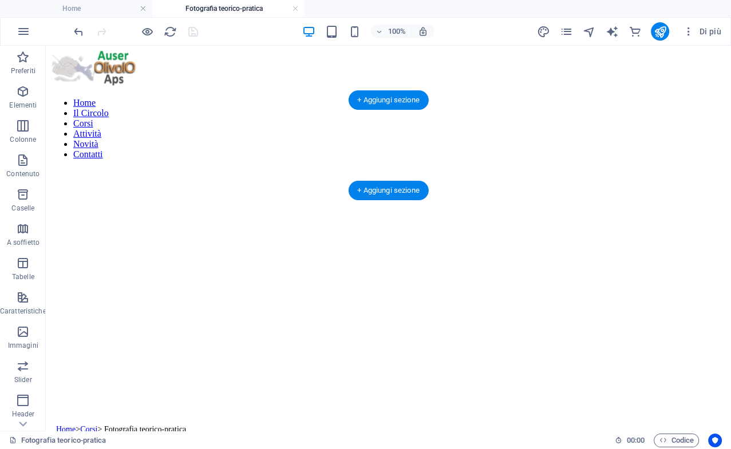
click at [420, 147] on figure at bounding box center [388, 147] width 676 height 0
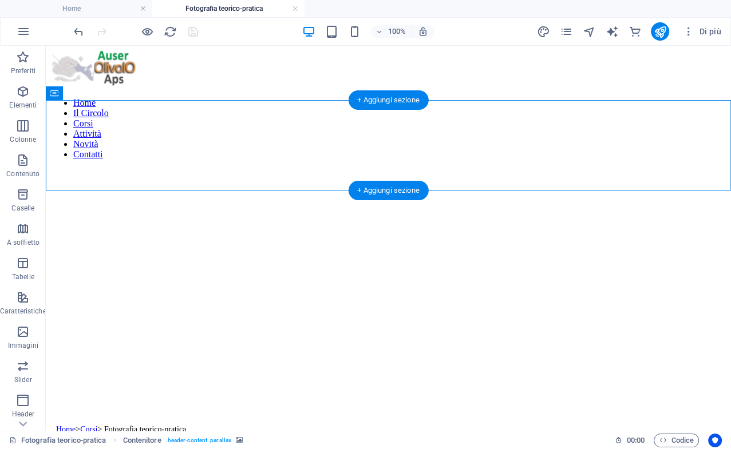
click at [420, 147] on figure at bounding box center [388, 147] width 676 height 0
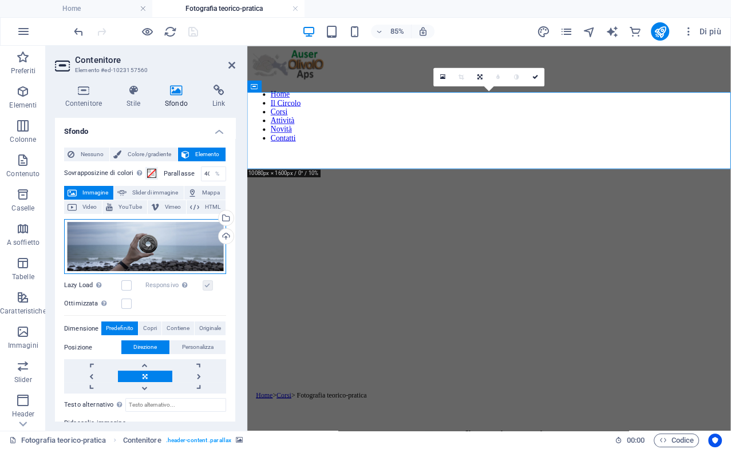
click at [141, 251] on div "Trascina qui i file, fai clic per sceglierli o selezionali da File o dalle nost…" at bounding box center [145, 247] width 162 height 56
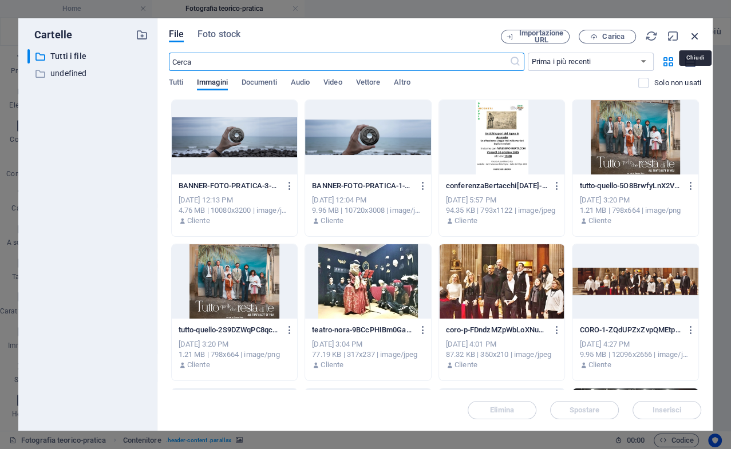
click at [695, 36] on icon "button" at bounding box center [694, 36] width 13 height 13
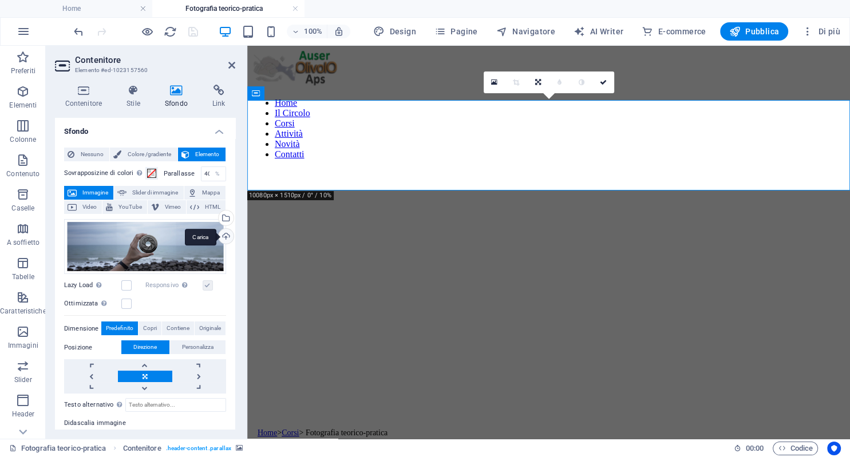
click at [224, 238] on div "Carica" at bounding box center [224, 237] width 17 height 17
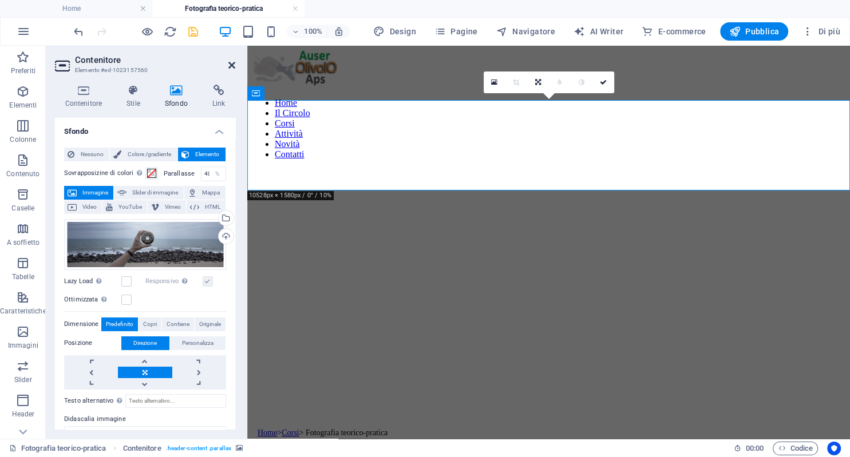
click at [229, 65] on icon at bounding box center [231, 65] width 7 height 9
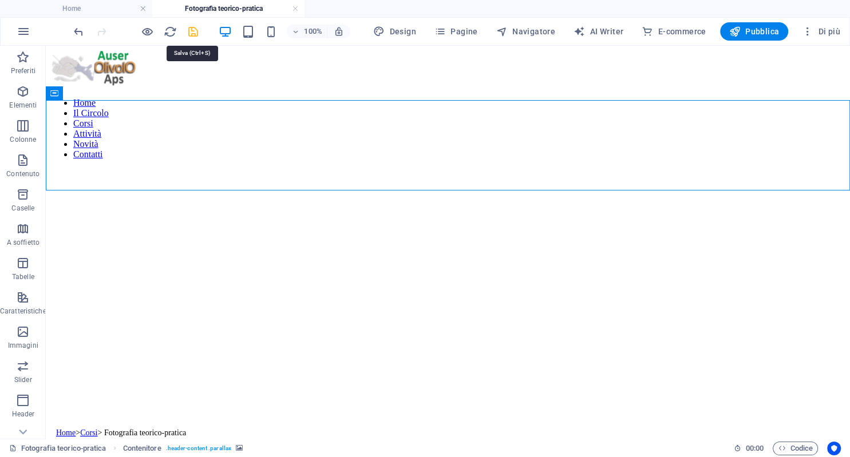
click at [193, 30] on icon "save" at bounding box center [193, 31] width 13 height 13
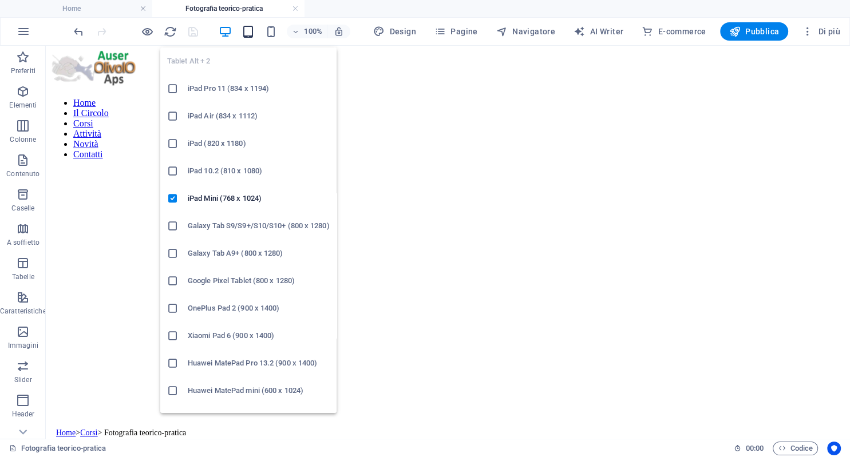
click at [253, 35] on icon "button" at bounding box center [247, 31] width 13 height 13
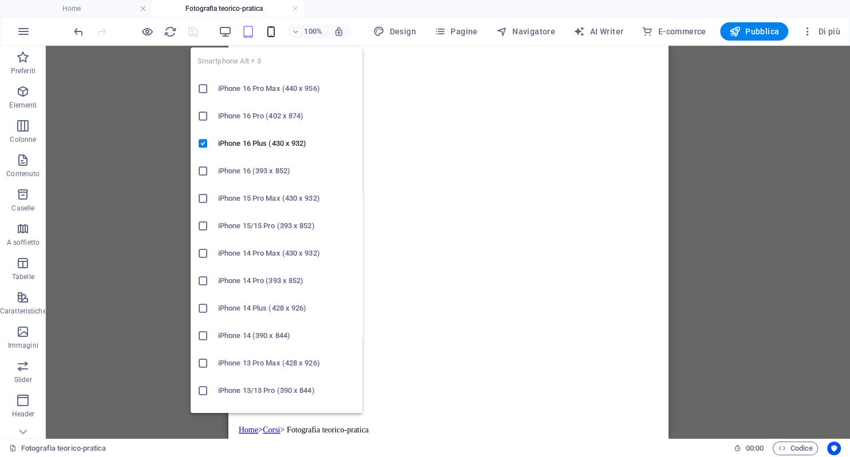
click at [271, 33] on icon "button" at bounding box center [270, 31] width 13 height 13
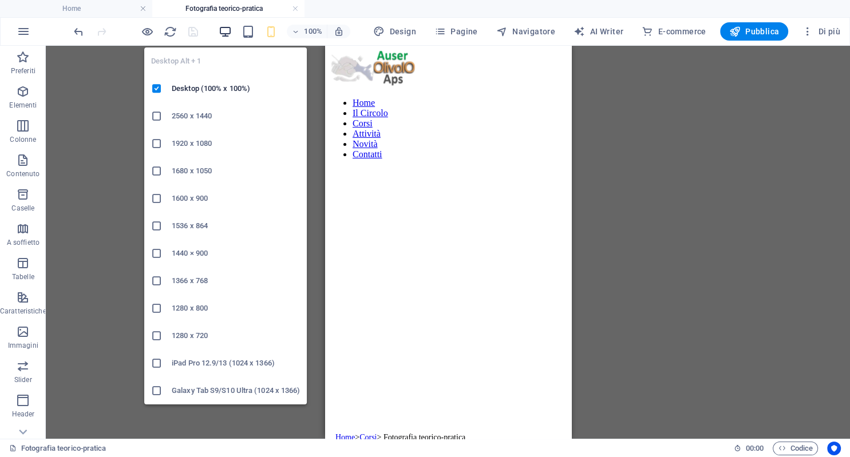
click at [224, 28] on icon "button" at bounding box center [225, 31] width 13 height 13
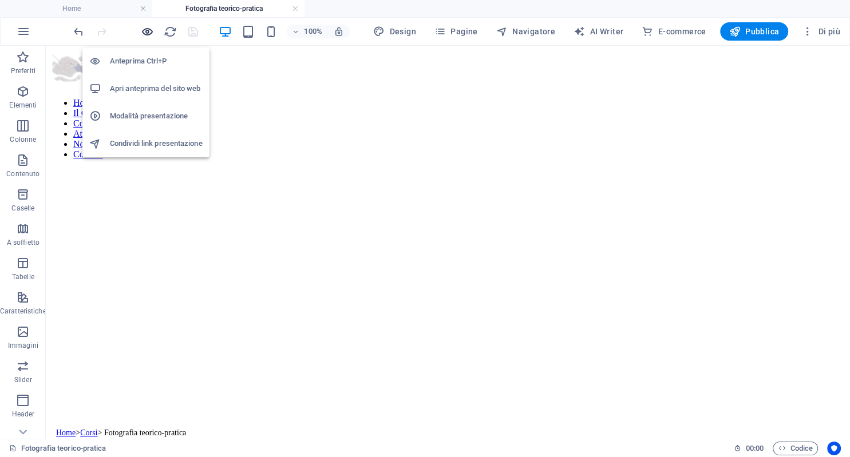
click at [148, 31] on icon "button" at bounding box center [147, 31] width 13 height 13
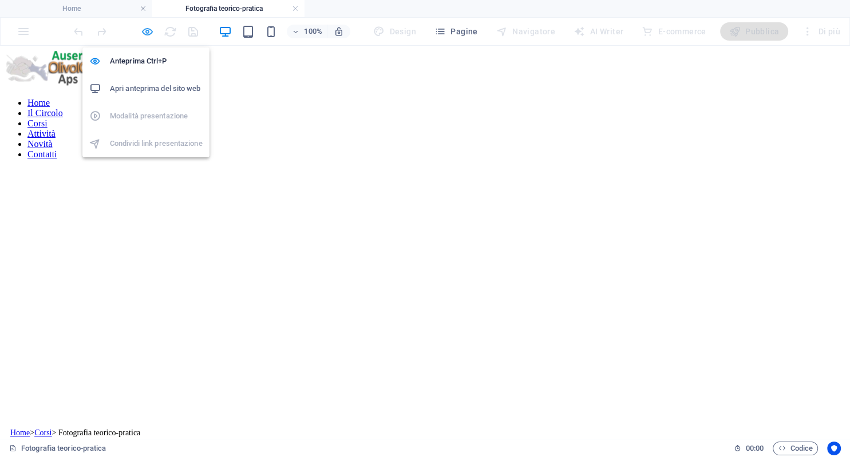
click at [148, 31] on icon "button" at bounding box center [147, 31] width 13 height 13
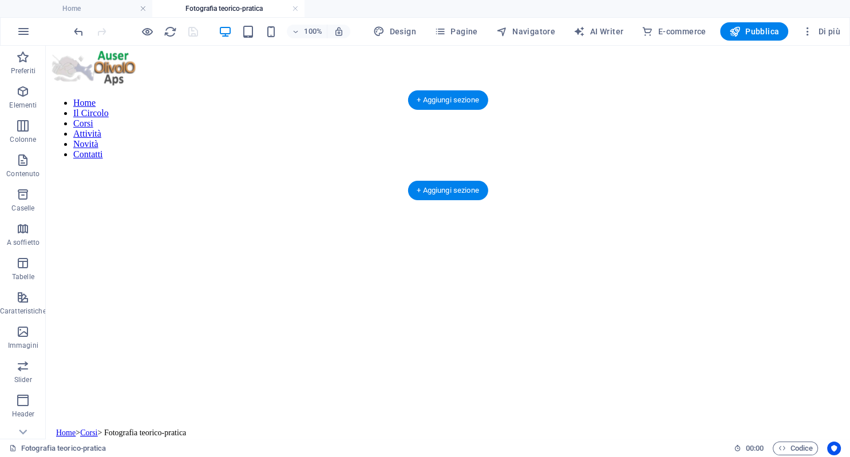
click at [512, 147] on figure at bounding box center [447, 147] width 795 height 0
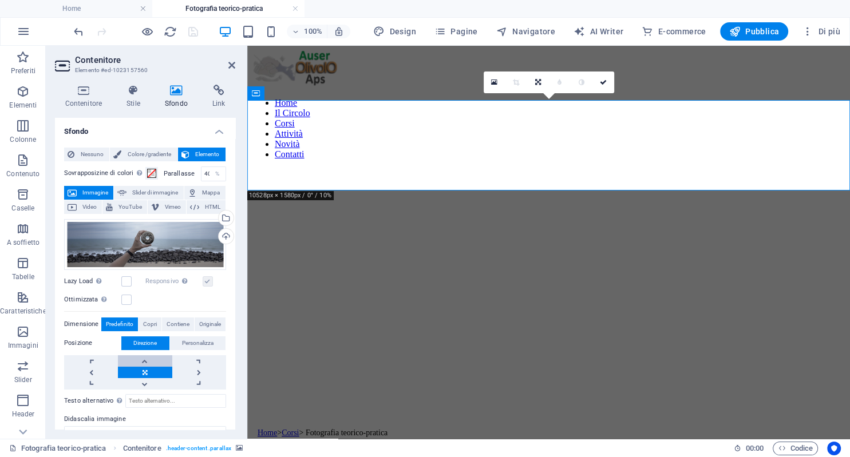
click at [147, 361] on link at bounding box center [145, 360] width 54 height 11
click at [200, 362] on link at bounding box center [199, 360] width 54 height 11
click at [93, 360] on link at bounding box center [91, 360] width 54 height 11
click at [149, 360] on link at bounding box center [145, 360] width 54 height 11
click at [145, 387] on link at bounding box center [145, 383] width 54 height 11
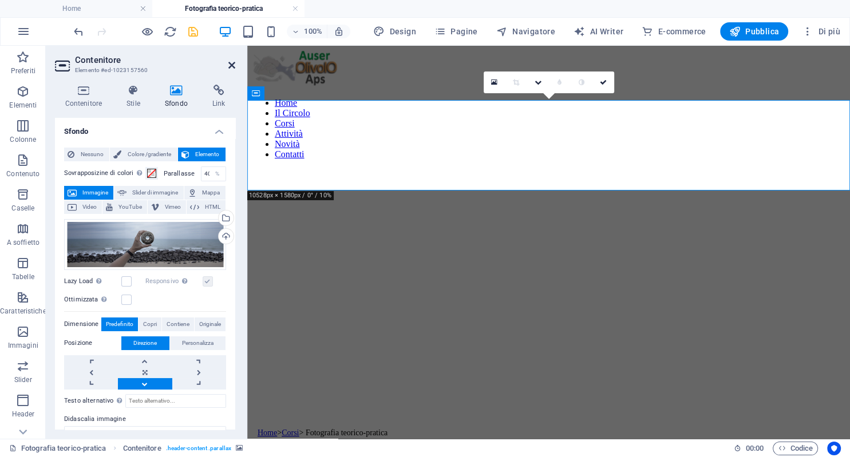
click at [228, 65] on icon at bounding box center [231, 65] width 7 height 9
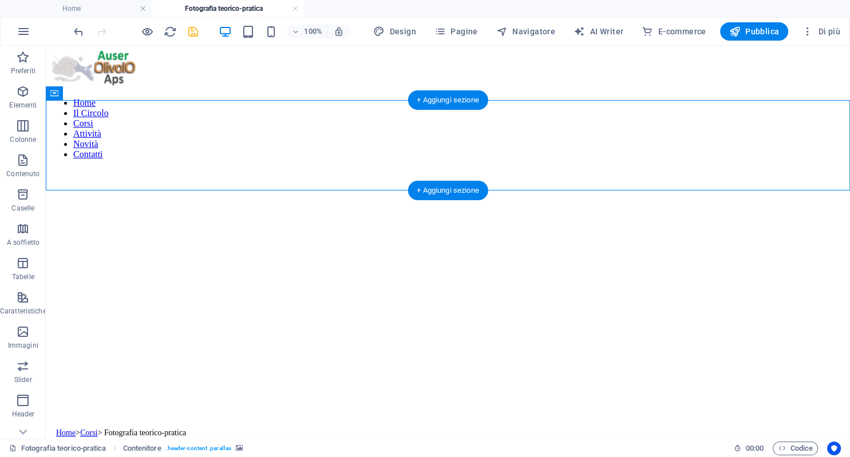
click at [518, 147] on figure at bounding box center [447, 147] width 795 height 0
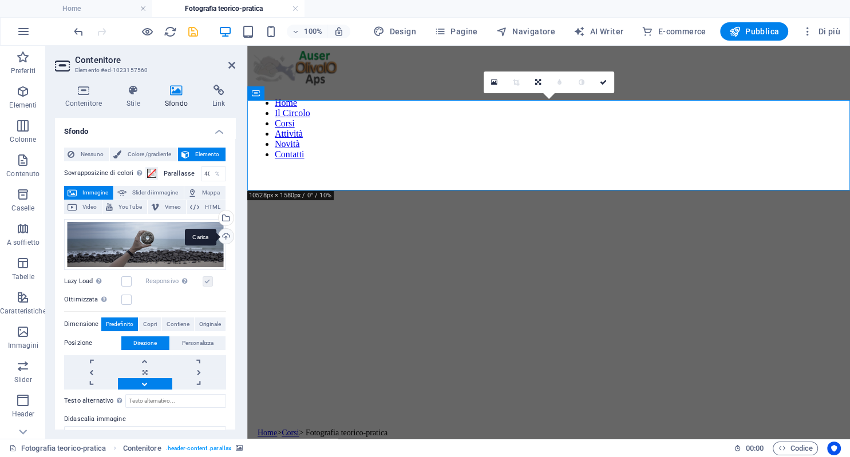
click at [224, 238] on div "Carica" at bounding box center [224, 237] width 17 height 17
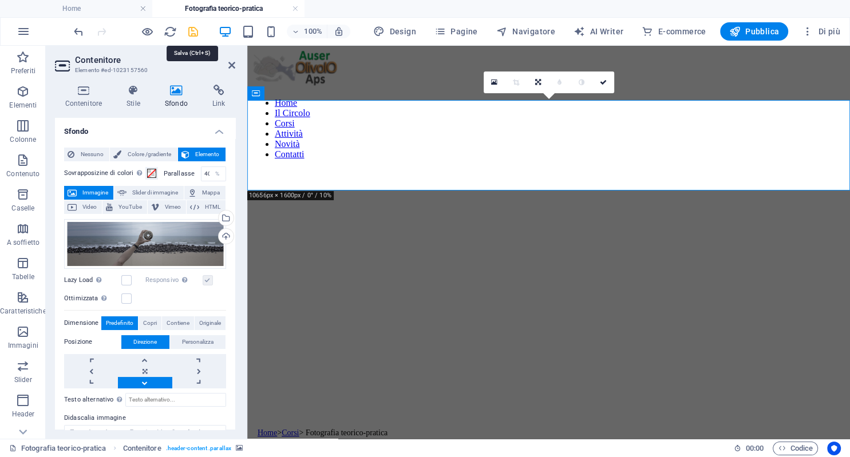
click at [193, 33] on icon "save" at bounding box center [193, 31] width 13 height 13
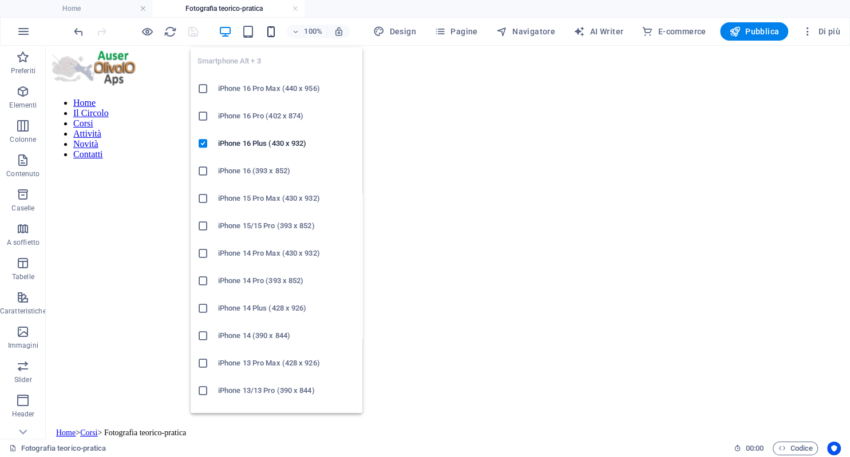
click at [272, 30] on icon "button" at bounding box center [270, 31] width 13 height 13
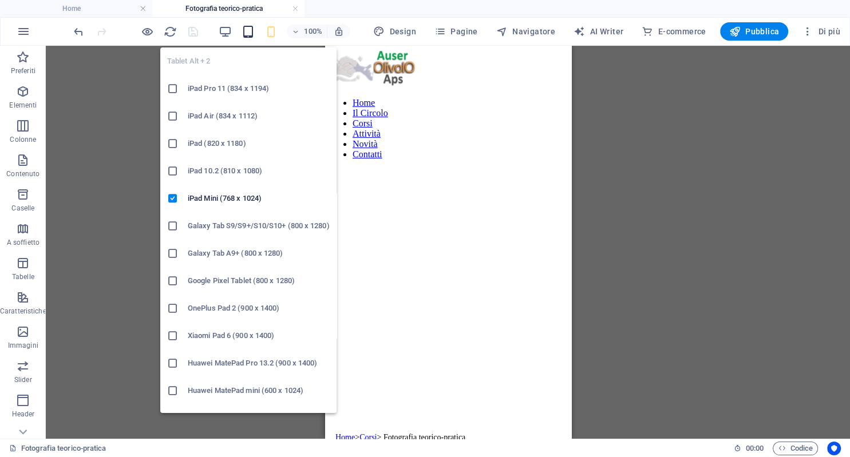
click at [252, 29] on icon "button" at bounding box center [247, 31] width 13 height 13
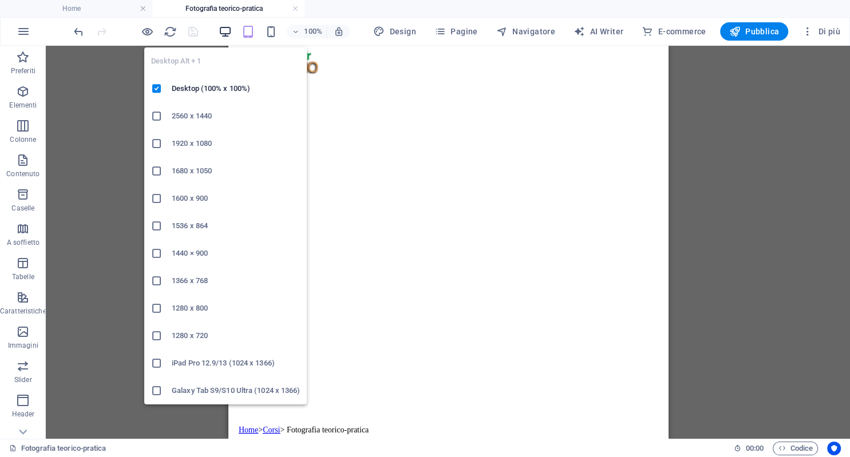
click at [229, 31] on icon "button" at bounding box center [225, 31] width 13 height 13
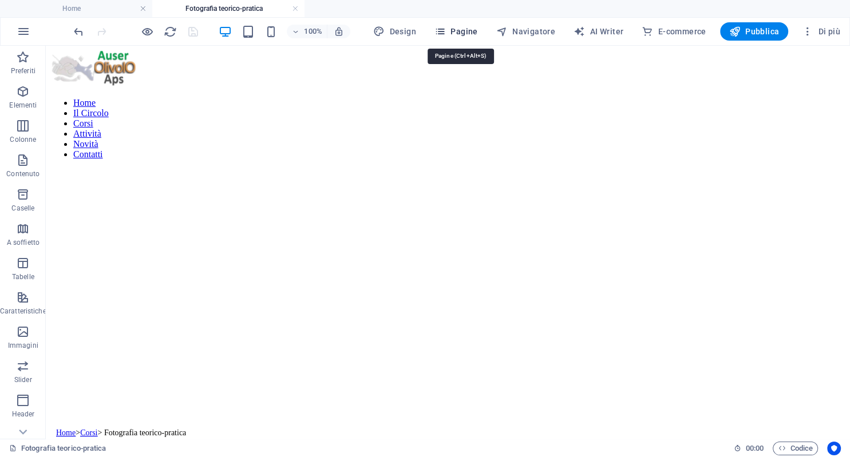
click at [466, 33] on span "Pagine" at bounding box center [455, 31] width 43 height 11
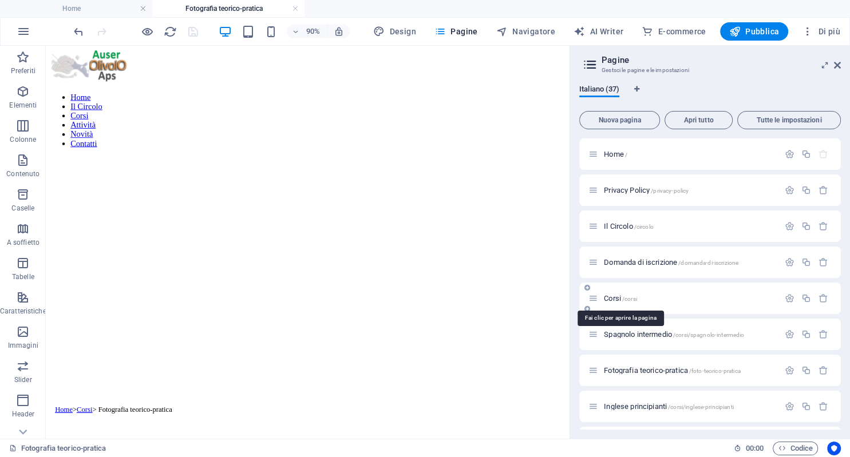
click at [616, 299] on span "Corsi /corsi" at bounding box center [620, 298] width 33 height 9
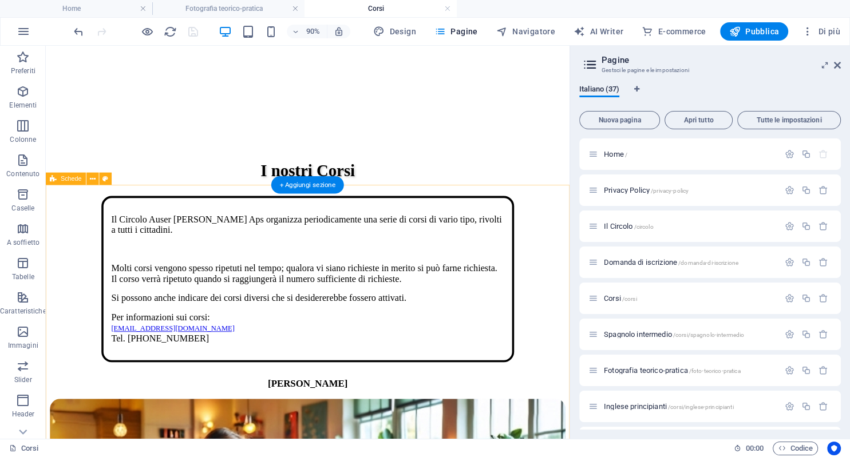
scroll to position [302, 0]
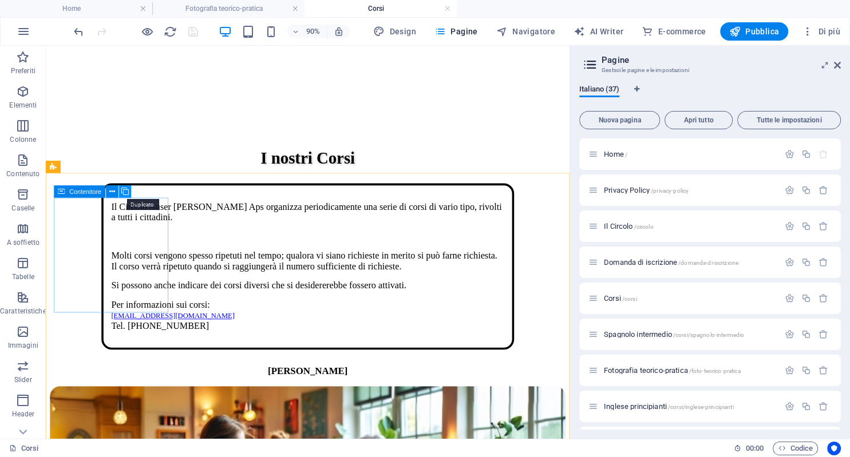
click at [122, 191] on icon at bounding box center [124, 191] width 7 height 11
click at [838, 64] on icon at bounding box center [837, 65] width 7 height 9
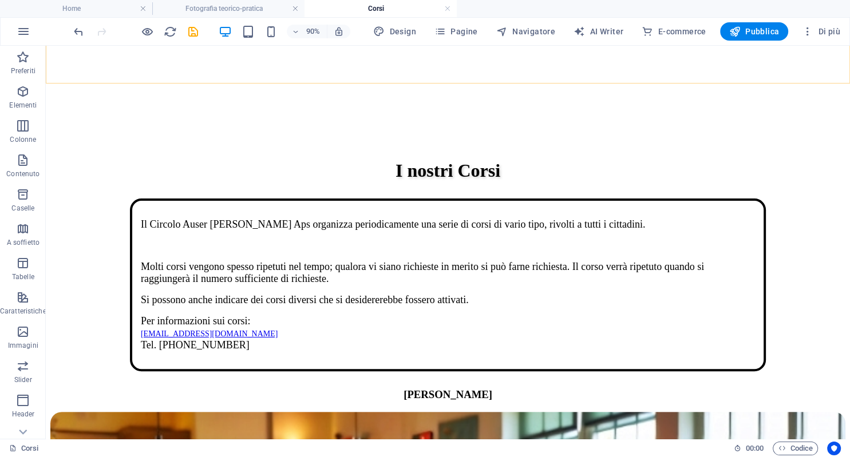
scroll to position [286, 0]
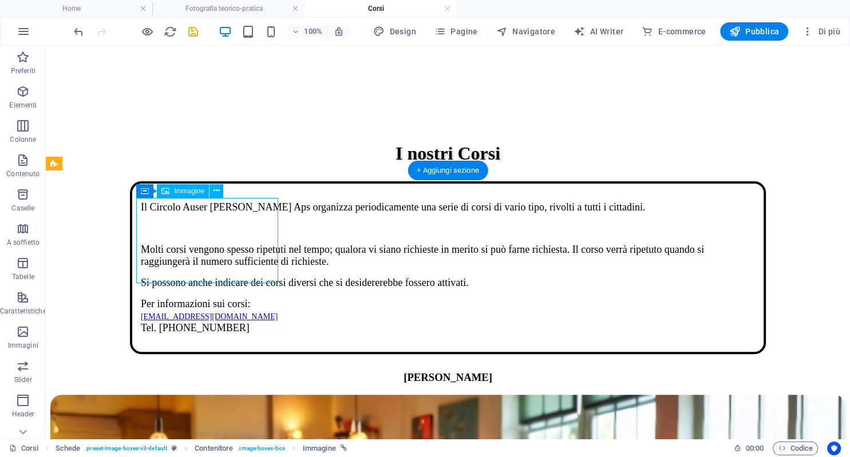
select select "%"
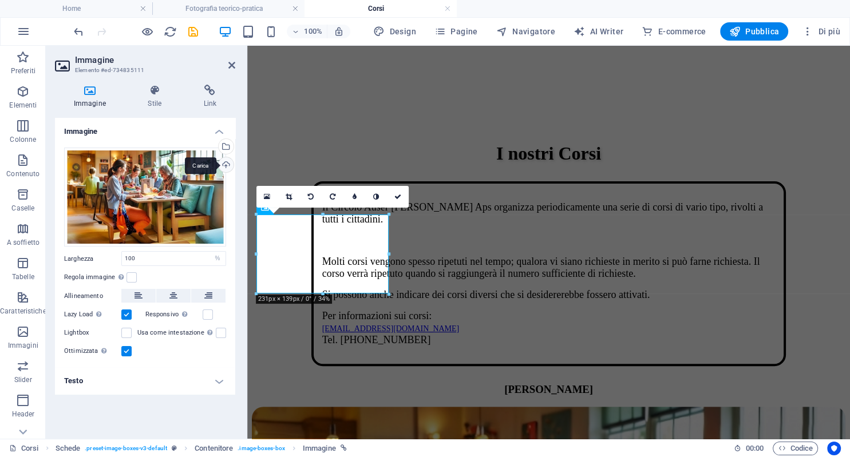
click at [223, 163] on div "Carica" at bounding box center [224, 165] width 17 height 17
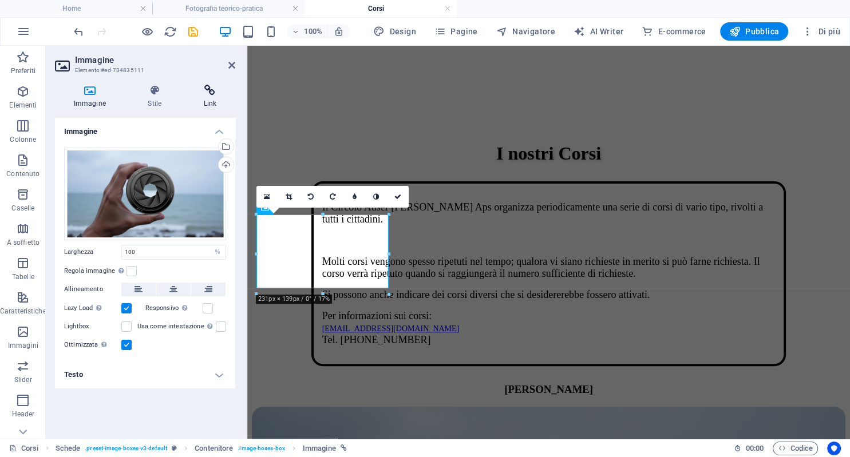
click at [212, 90] on icon at bounding box center [210, 90] width 50 height 11
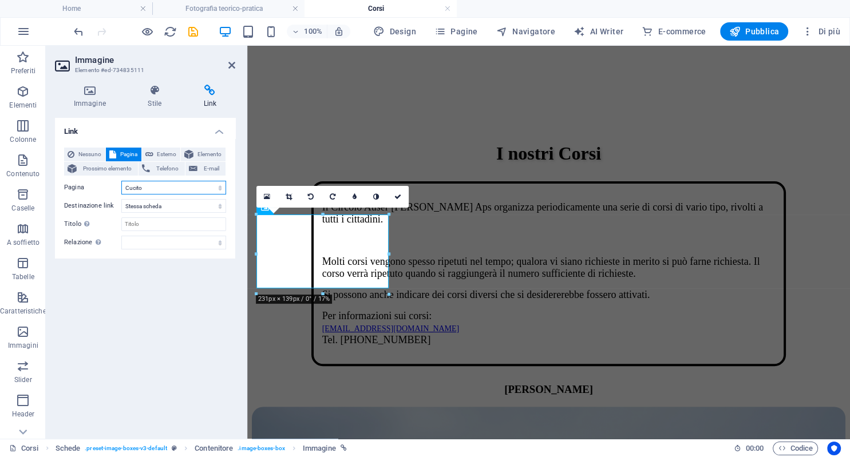
click at [121, 181] on select "Home Privacy Policy Il Circolo Domanda di iscrizione Corsi Spagnolo intermedio …" at bounding box center [173, 188] width 105 height 14
select select "6"
click option "Fotografia teorico-pratica" at bounding box center [0, 0] width 0 height 0
click at [192, 31] on icon "save" at bounding box center [193, 31] width 13 height 13
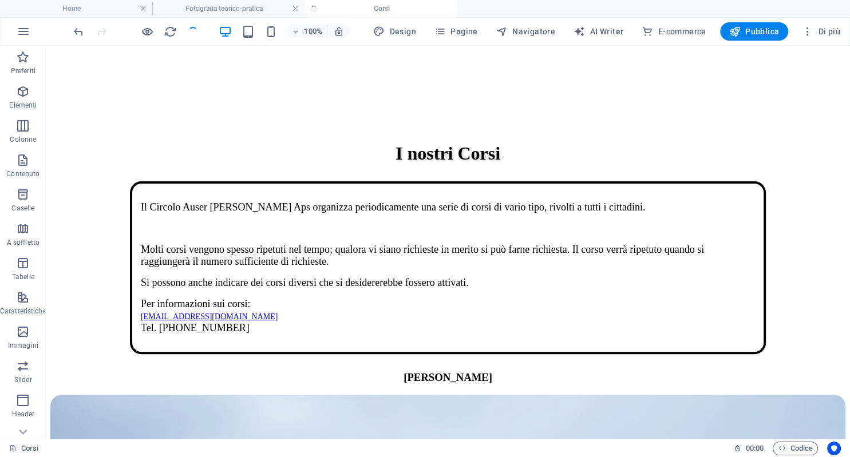
scroll to position [286, 0]
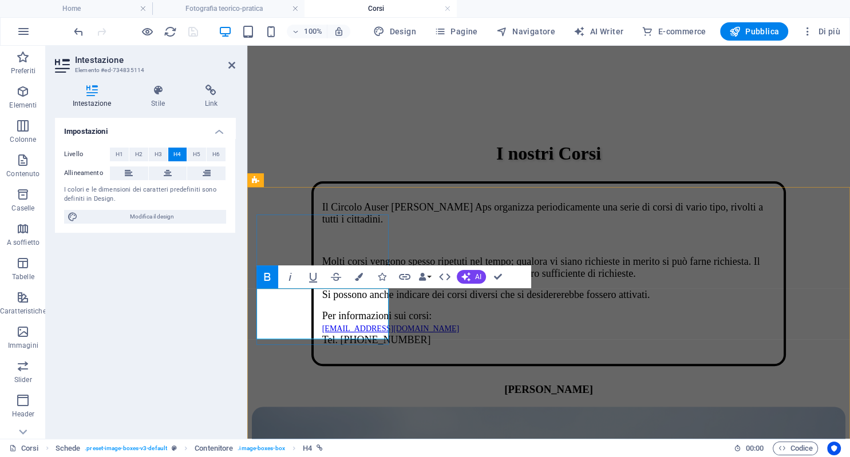
drag, startPoint x: 368, startPoint y: 320, endPoint x: 288, endPoint y: 308, distance: 80.4
click at [212, 90] on icon at bounding box center [211, 90] width 48 height 11
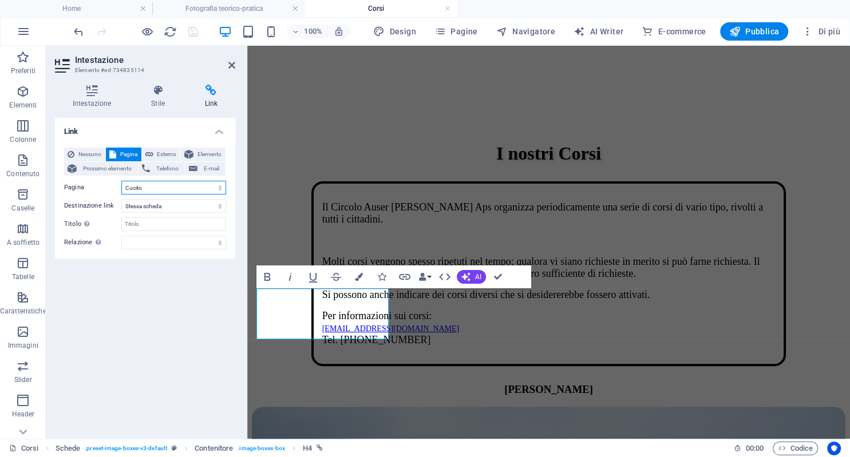
click at [121, 181] on select "Home Privacy Policy Il Circolo Domanda di iscrizione Corsi Spagnolo intermedio …" at bounding box center [173, 188] width 105 height 14
select select "6"
click option "Fotografia teorico-pratica" at bounding box center [0, 0] width 0 height 0
click at [193, 31] on icon "save" at bounding box center [193, 31] width 13 height 13
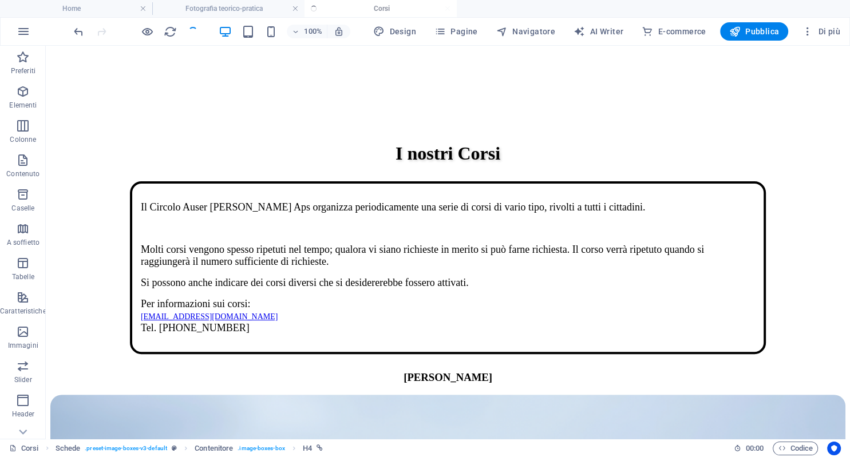
scroll to position [286, 0]
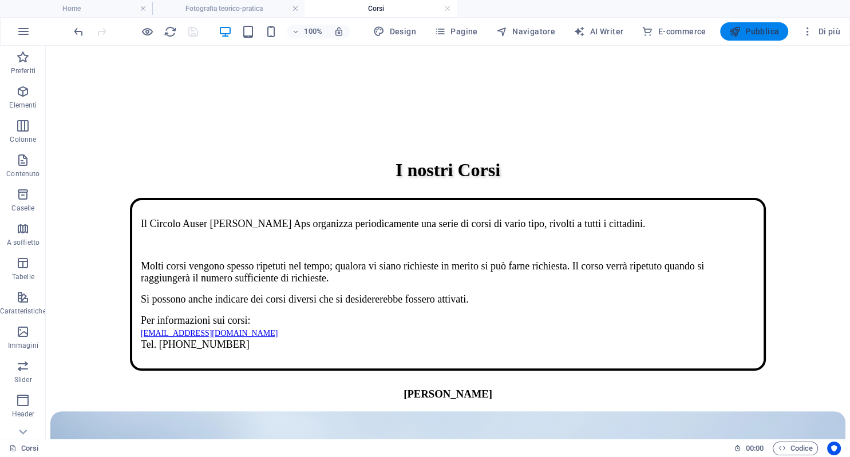
click at [760, 30] on span "Pubblica" at bounding box center [754, 31] width 50 height 11
